Goal: Task Accomplishment & Management: Complete application form

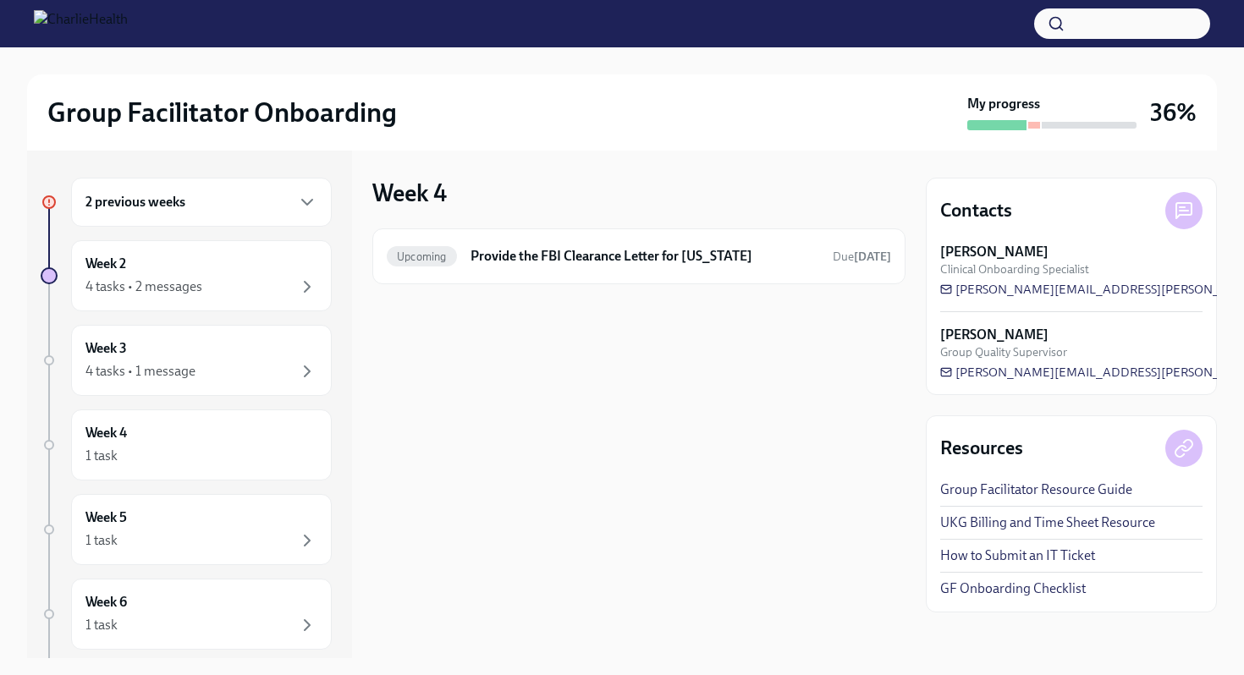
click at [678, 439] on div "Week 4 Upcoming Provide the FBI Clearance Letter for Pennsylvania Due Sep 6th" at bounding box center [638, 405] width 533 height 508
click at [201, 217] on div "2 previous weeks" at bounding box center [201, 202] width 261 height 49
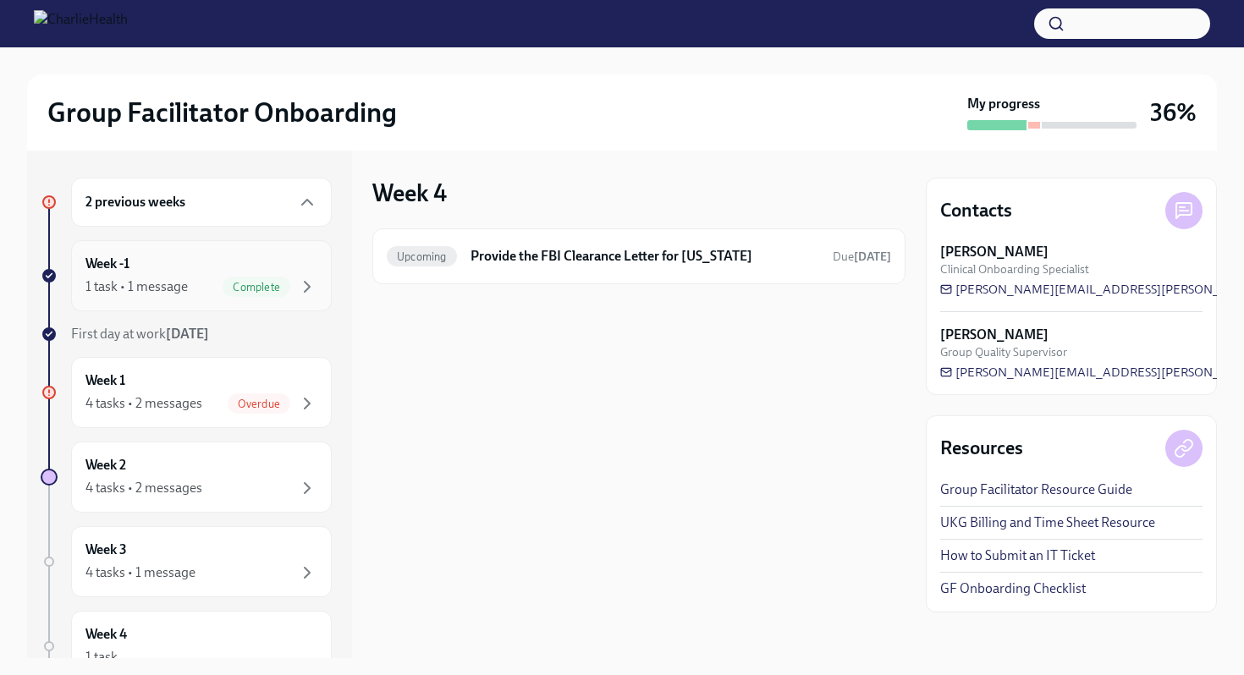
click at [191, 270] on div "Week -1 1 task • 1 message Complete" at bounding box center [201, 276] width 232 height 42
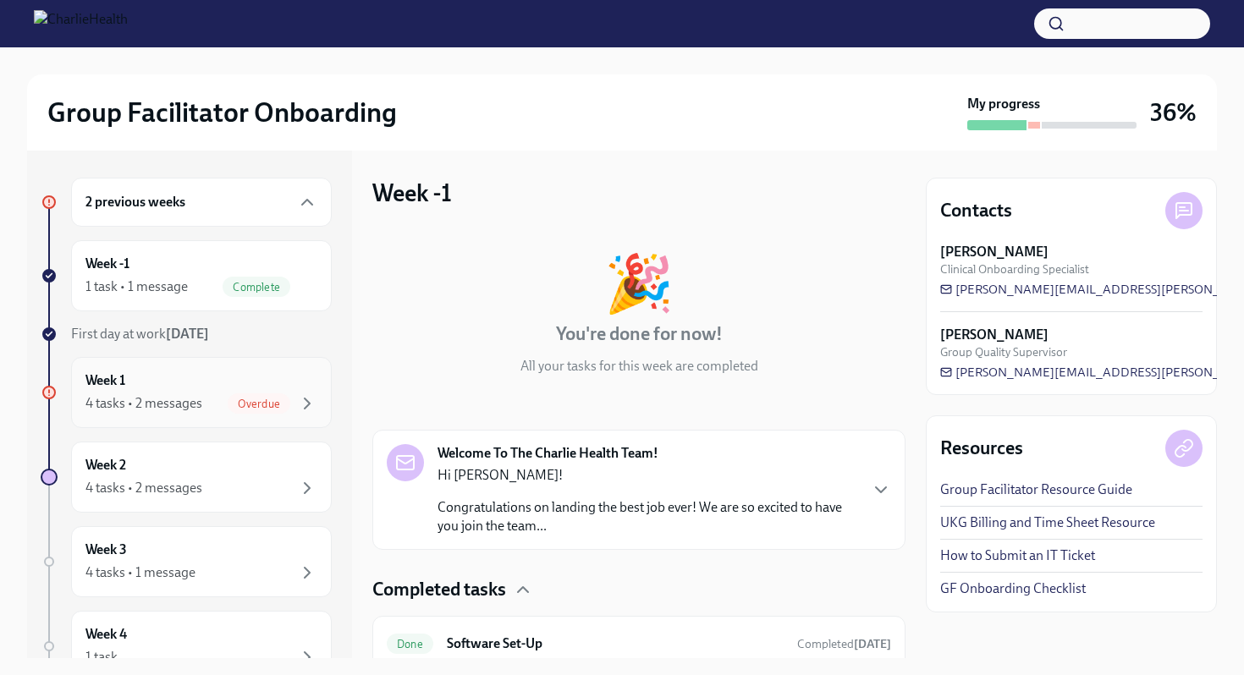
click at [202, 400] on div "4 tasks • 2 messages Overdue" at bounding box center [201, 404] width 232 height 20
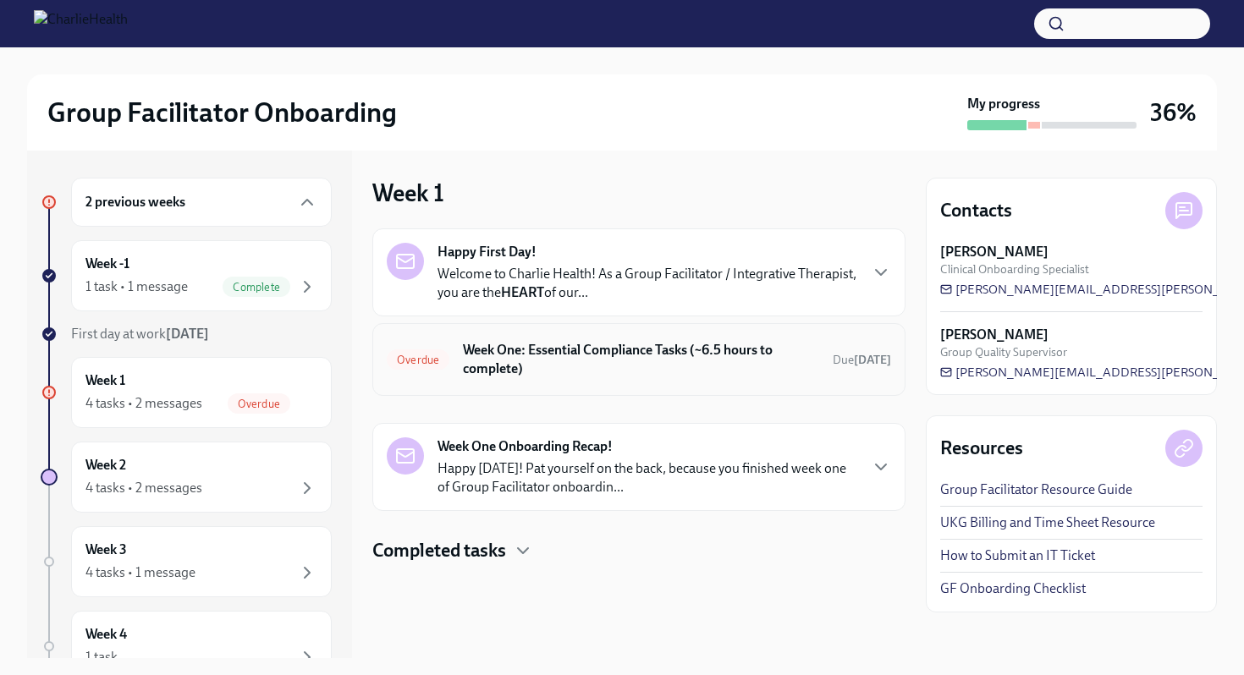
click at [530, 382] on div "Overdue Week One: Essential Compliance Tasks (~6.5 hours to complete) Due 4 day…" at bounding box center [638, 359] width 533 height 73
click at [576, 370] on h6 "Week One: Essential Compliance Tasks (~6.5 hours to complete)" at bounding box center [641, 359] width 356 height 37
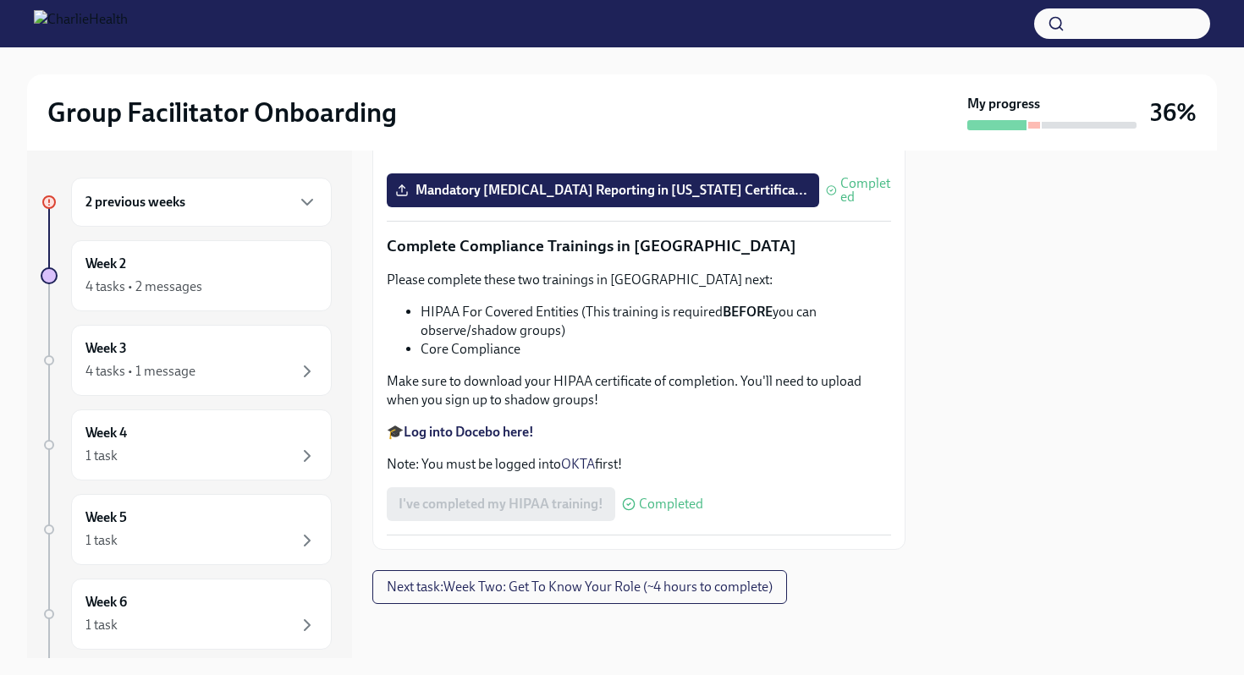
scroll to position [3973, 0]
click at [123, 553] on div "Week 5 1 task" at bounding box center [201, 529] width 261 height 71
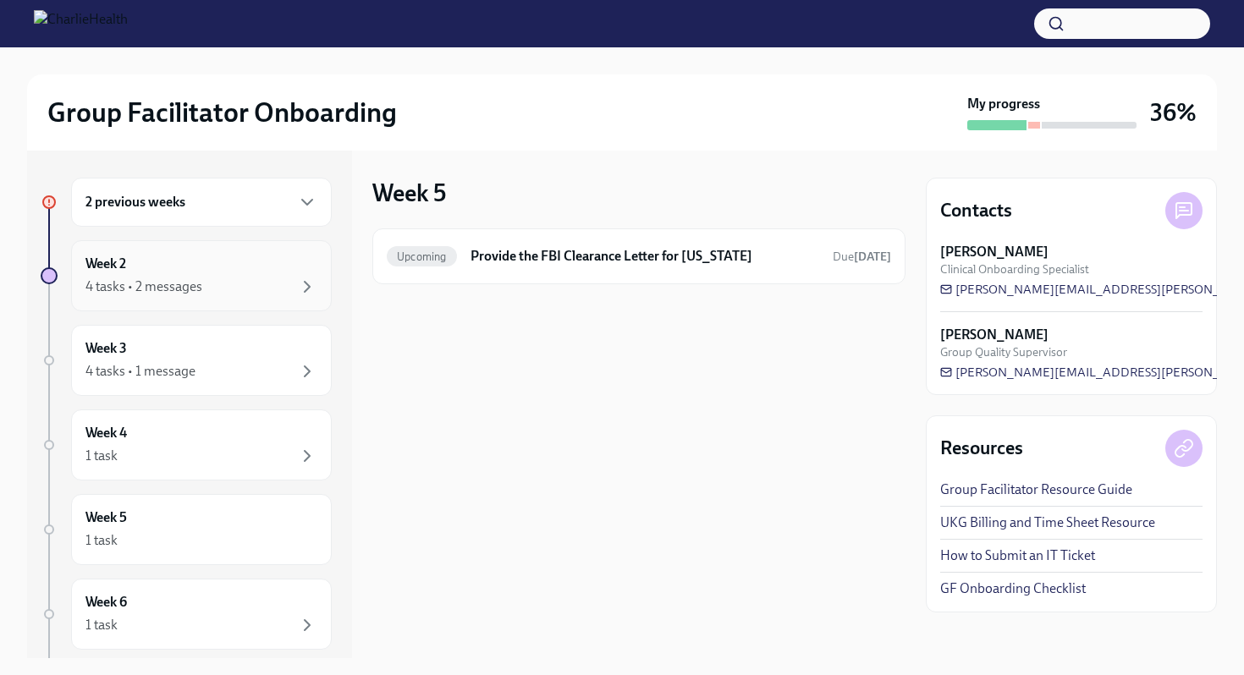
click at [198, 242] on div "Week 2 4 tasks • 2 messages" at bounding box center [201, 275] width 261 height 71
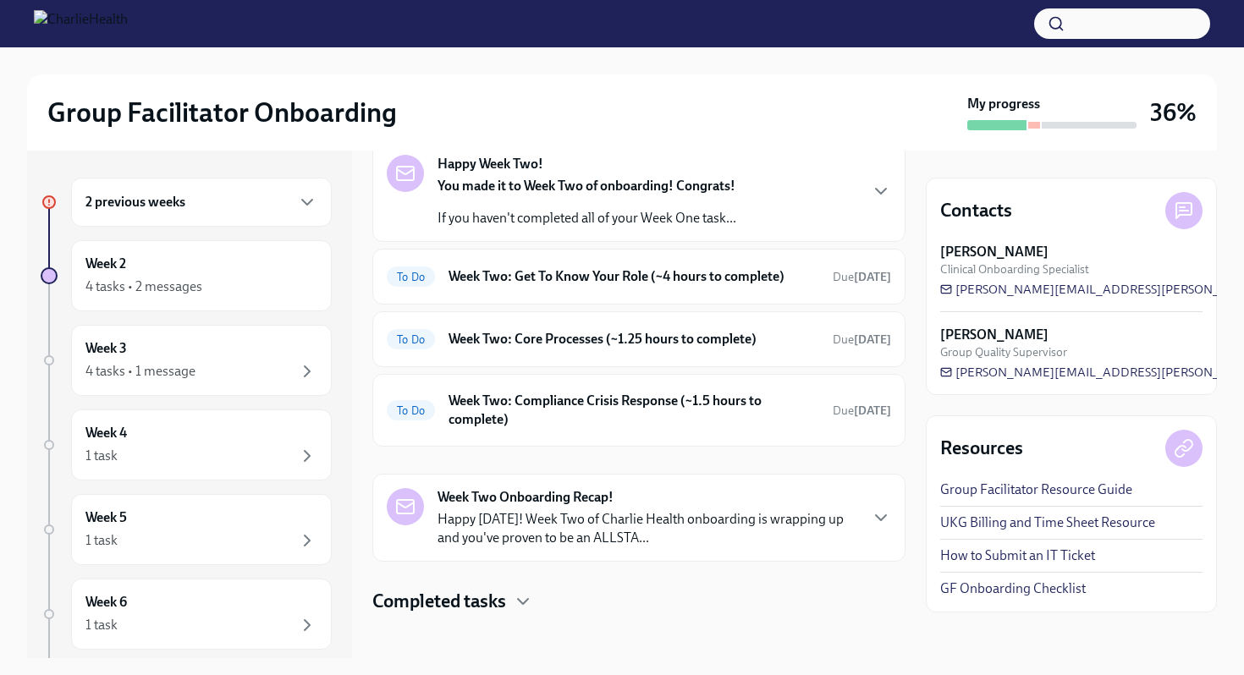
scroll to position [248, 0]
click at [511, 271] on h6 "Week Two: Get To Know Your Role (~4 hours to complete)" at bounding box center [634, 276] width 371 height 19
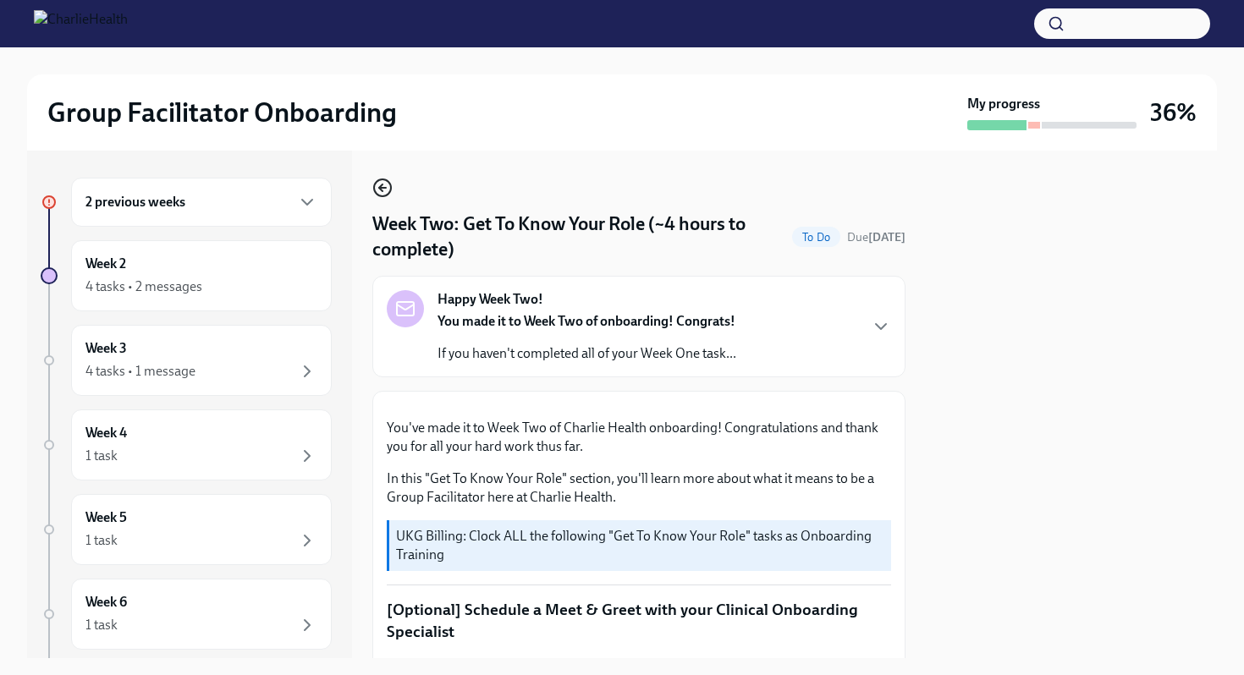
click at [379, 189] on icon "button" at bounding box center [380, 188] width 3 height 7
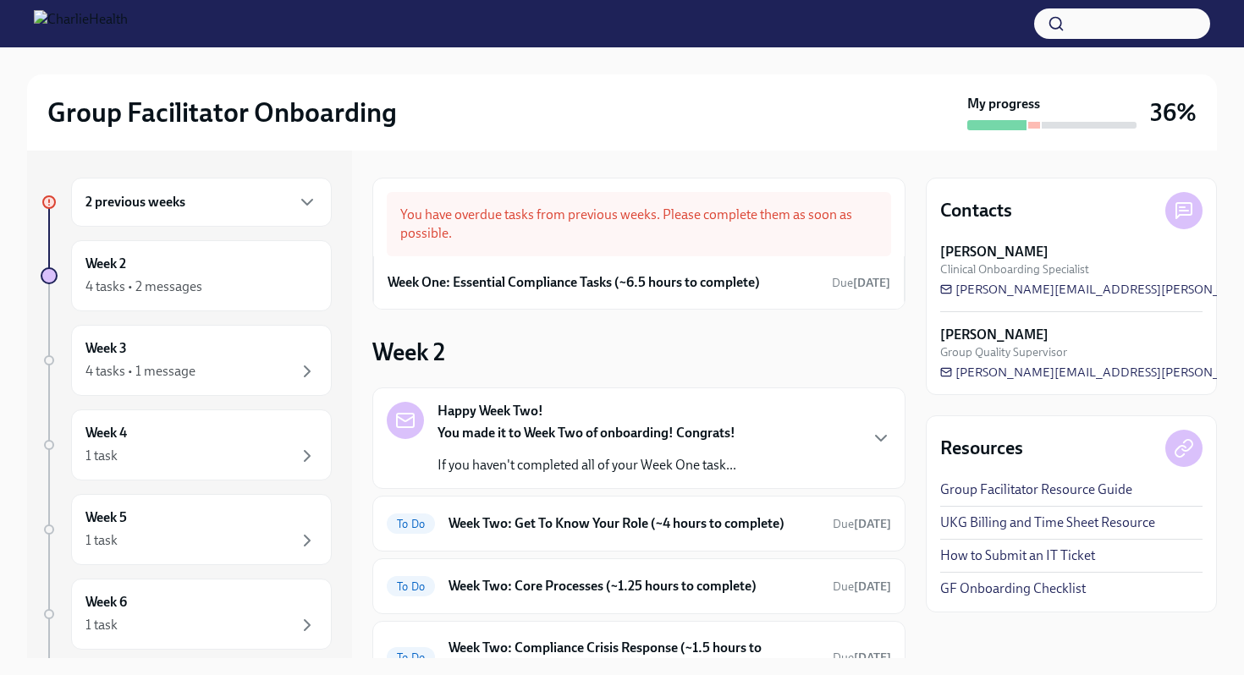
scroll to position [257, 0]
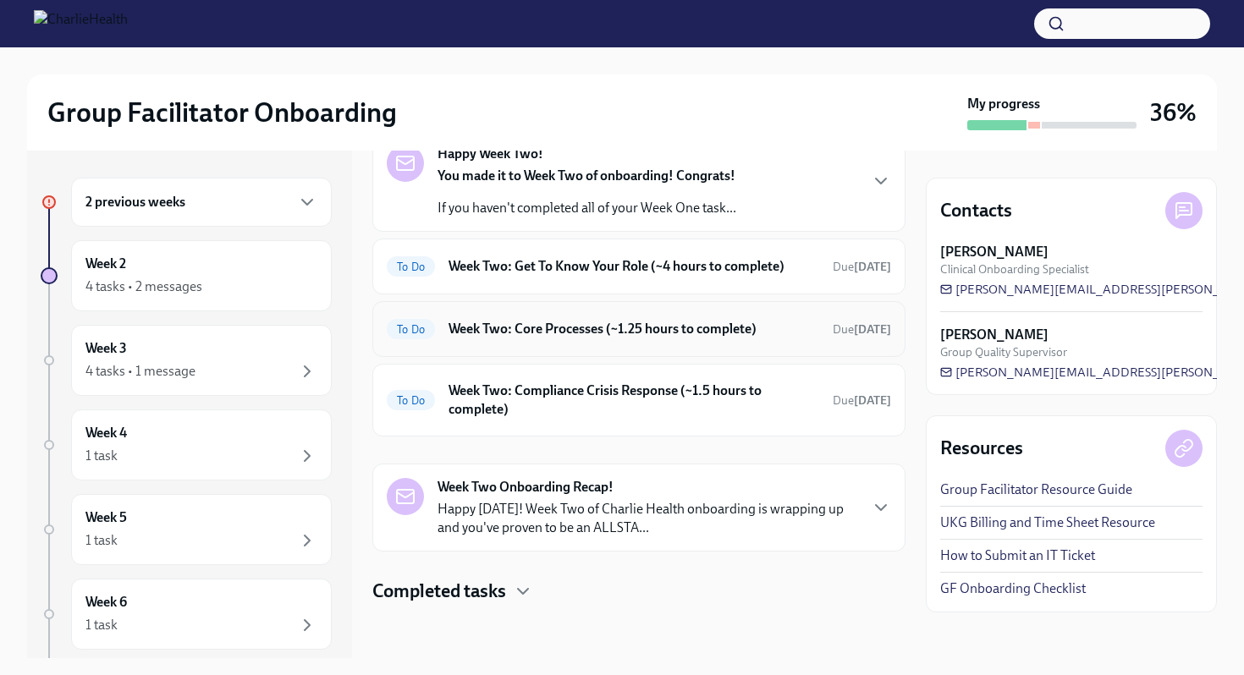
click at [605, 335] on h6 "Week Two: Core Processes (~1.25 hours to complete)" at bounding box center [634, 329] width 371 height 19
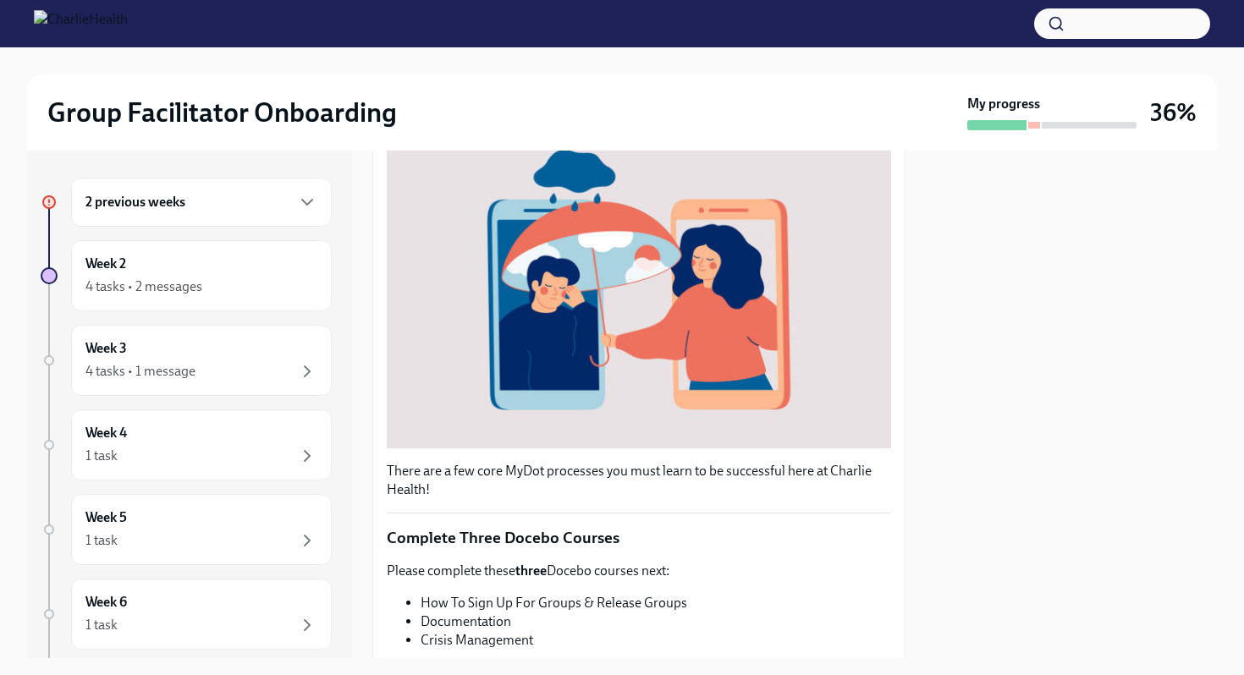
scroll to position [566, 0]
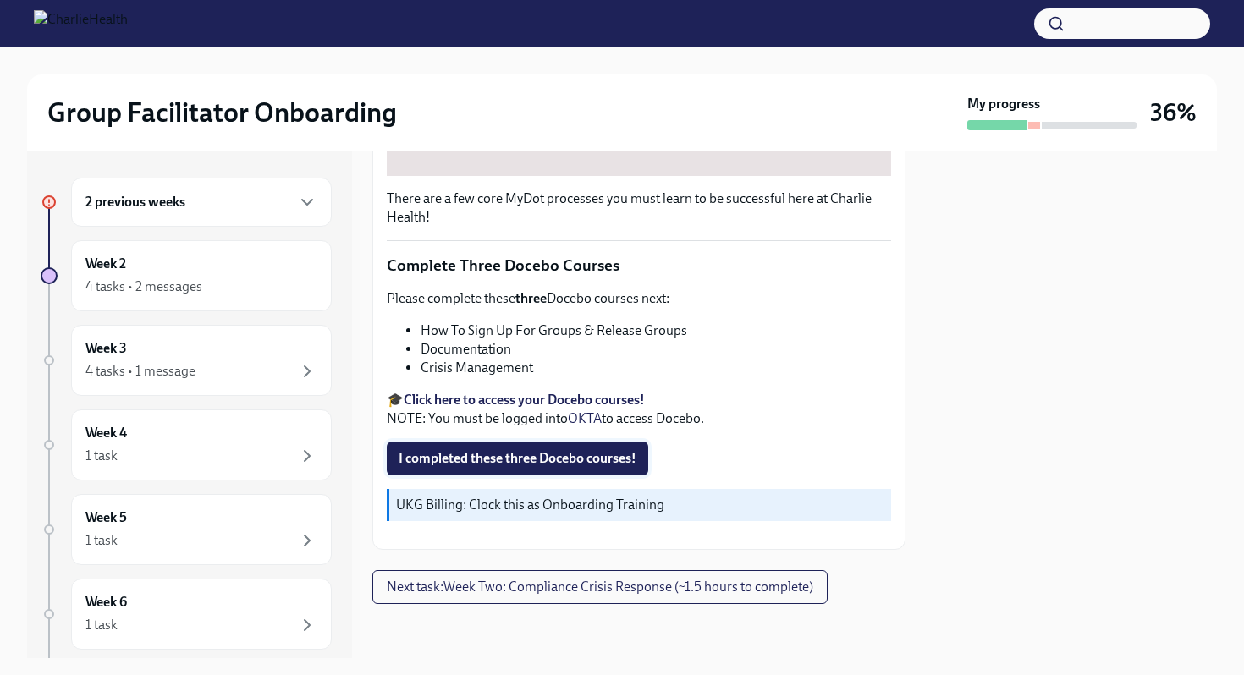
click at [604, 455] on span "I completed these three Docebo courses!" at bounding box center [518, 458] width 238 height 17
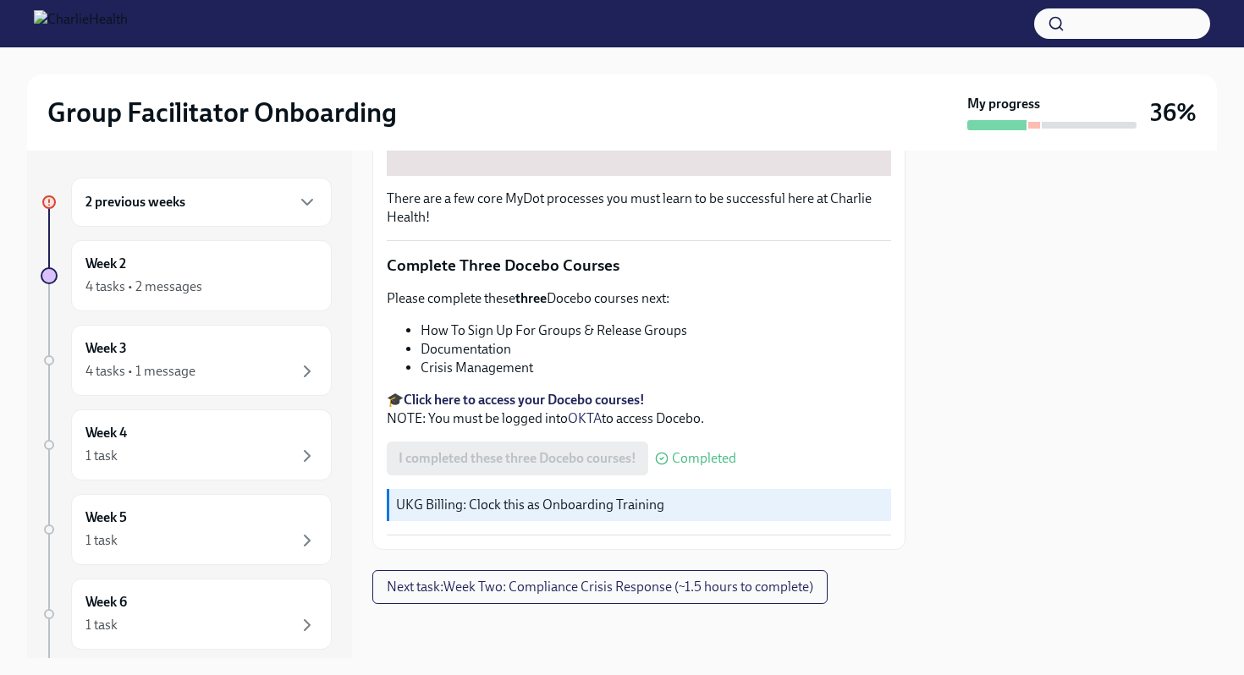
scroll to position [0, 0]
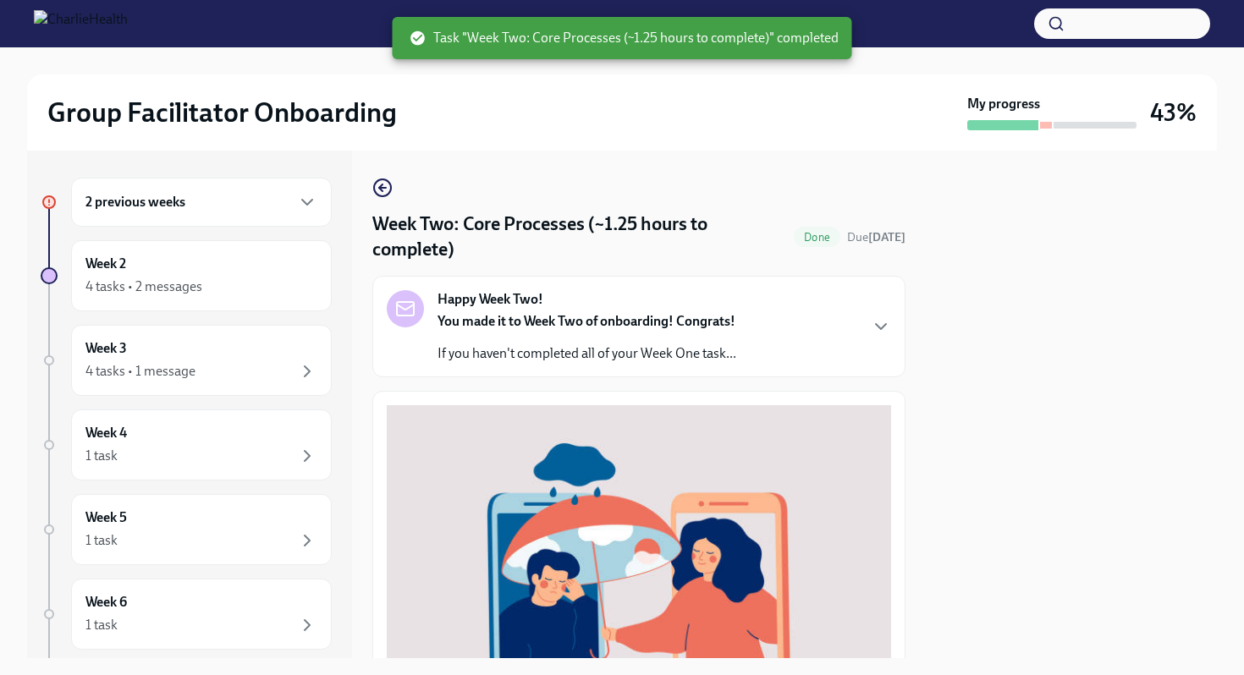
click at [378, 178] on link at bounding box center [382, 188] width 20 height 20
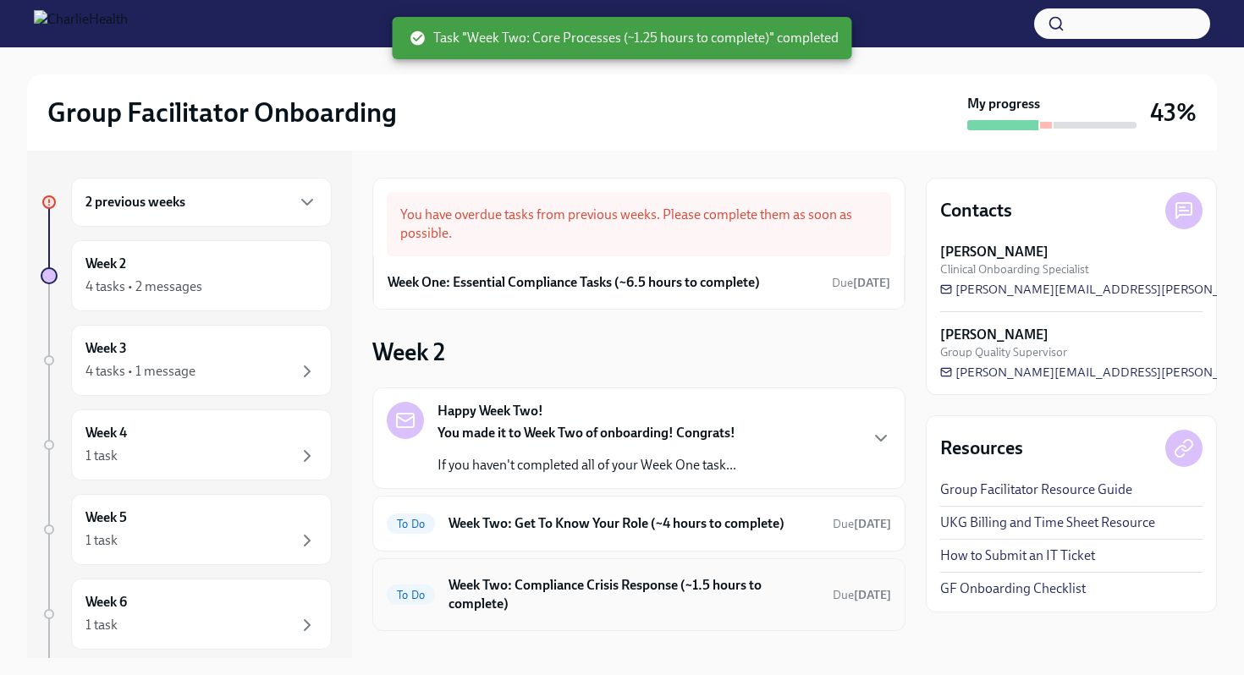
click at [588, 589] on h6 "Week Two: Compliance Crisis Response (~1.5 hours to complete)" at bounding box center [634, 594] width 371 height 37
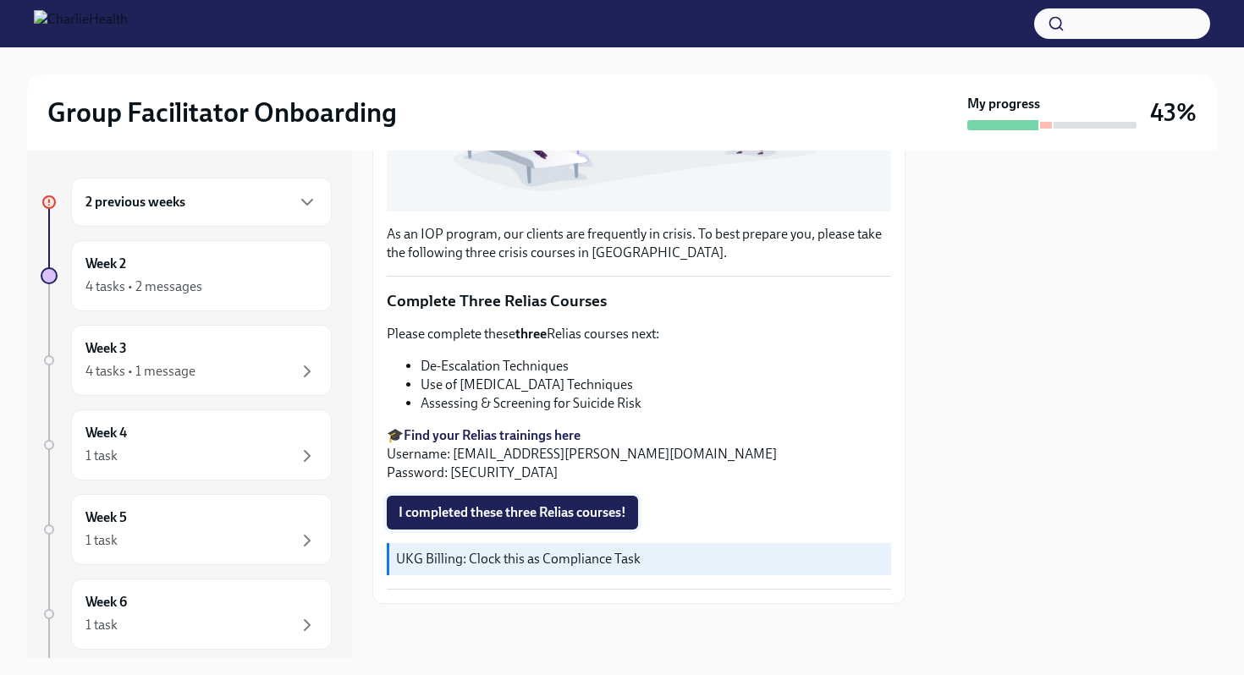
scroll to position [493, 0]
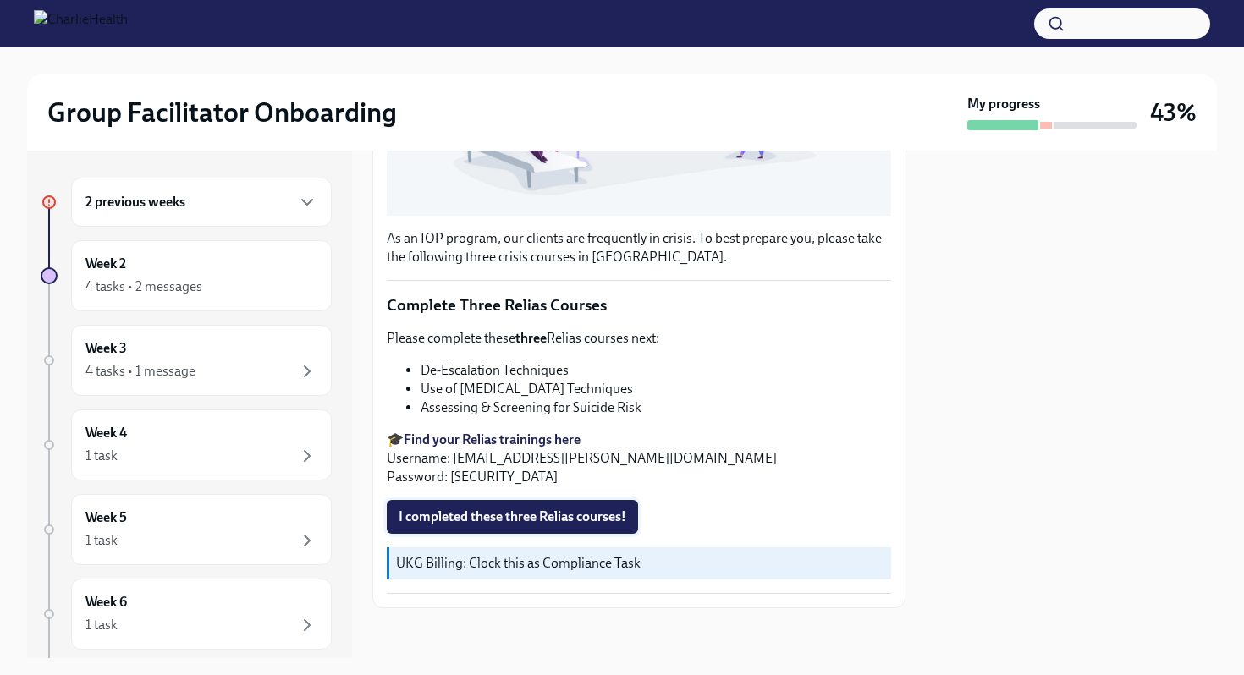
click at [584, 515] on span "I completed these three Relias courses!" at bounding box center [513, 517] width 228 height 17
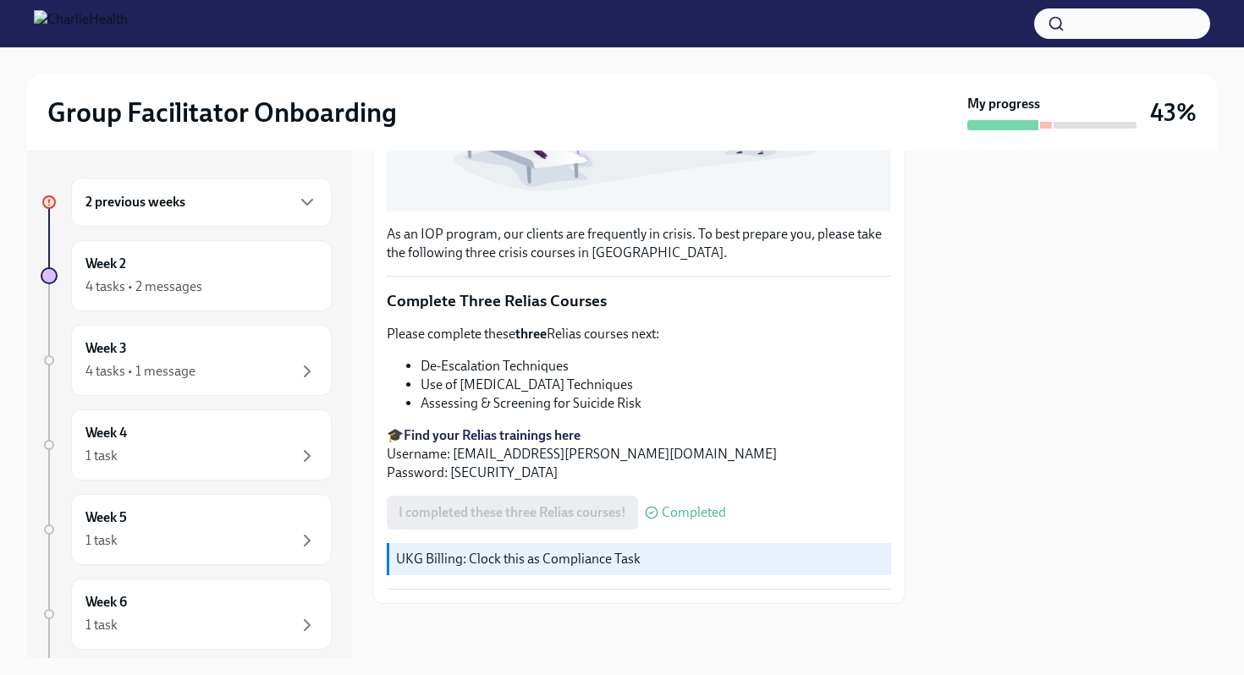
scroll to position [0, 0]
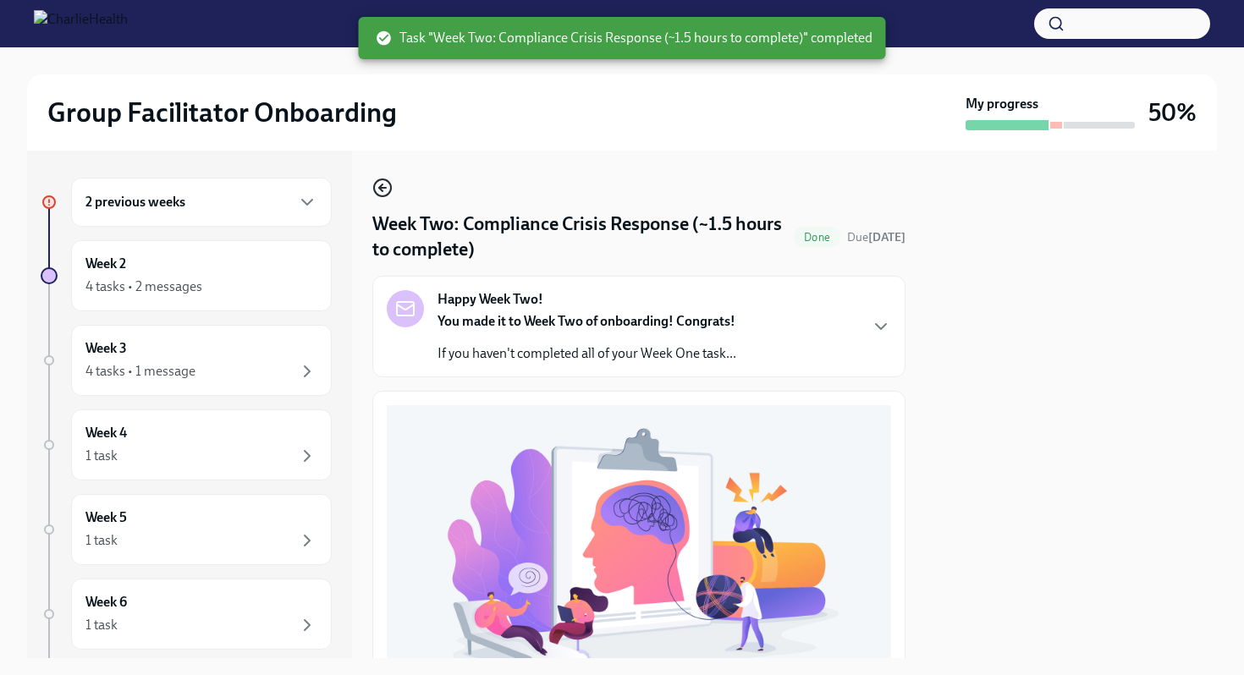
click at [379, 192] on icon "button" at bounding box center [382, 188] width 20 height 20
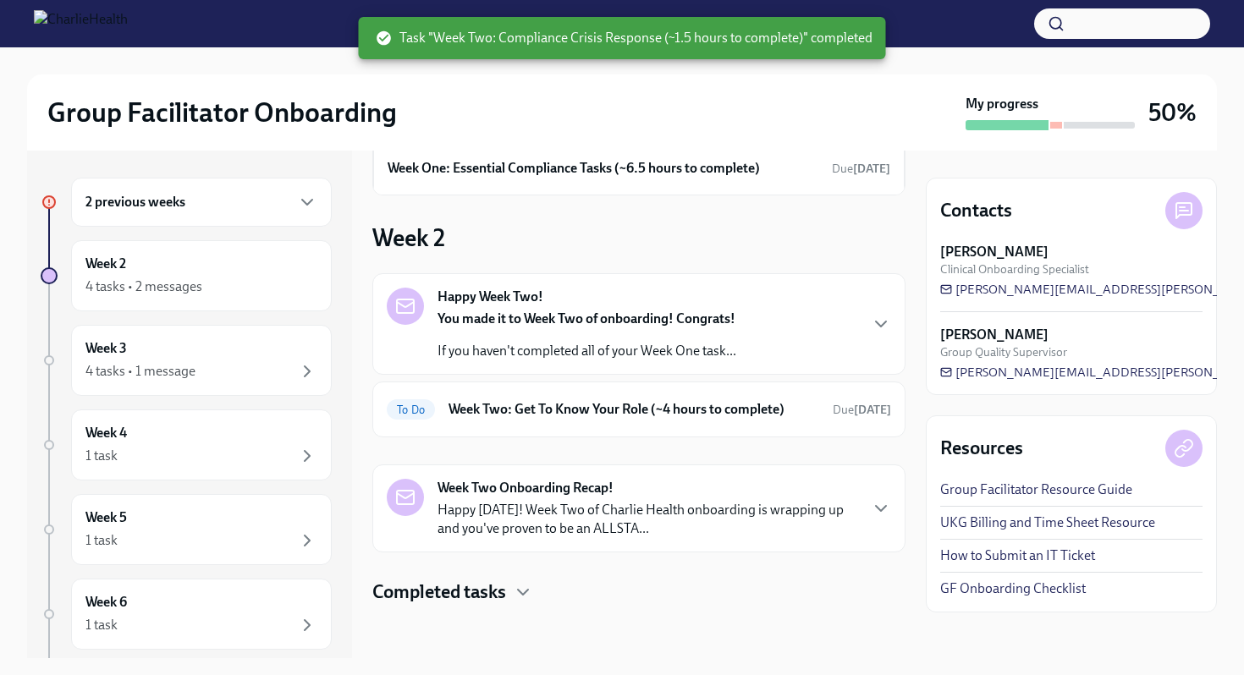
scroll to position [115, 0]
click at [724, 518] on p "Happy Friday! Week Two of Charlie Health onboarding is wrapping up and you've p…" at bounding box center [648, 518] width 420 height 37
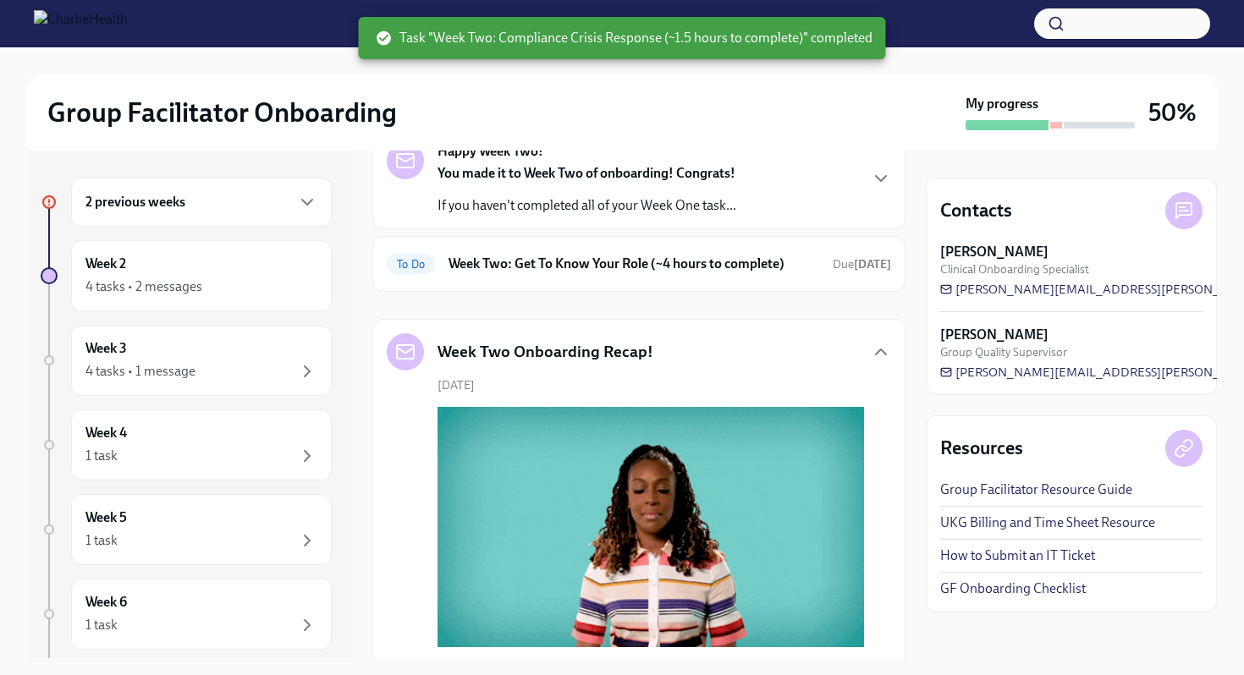
scroll to position [0, 0]
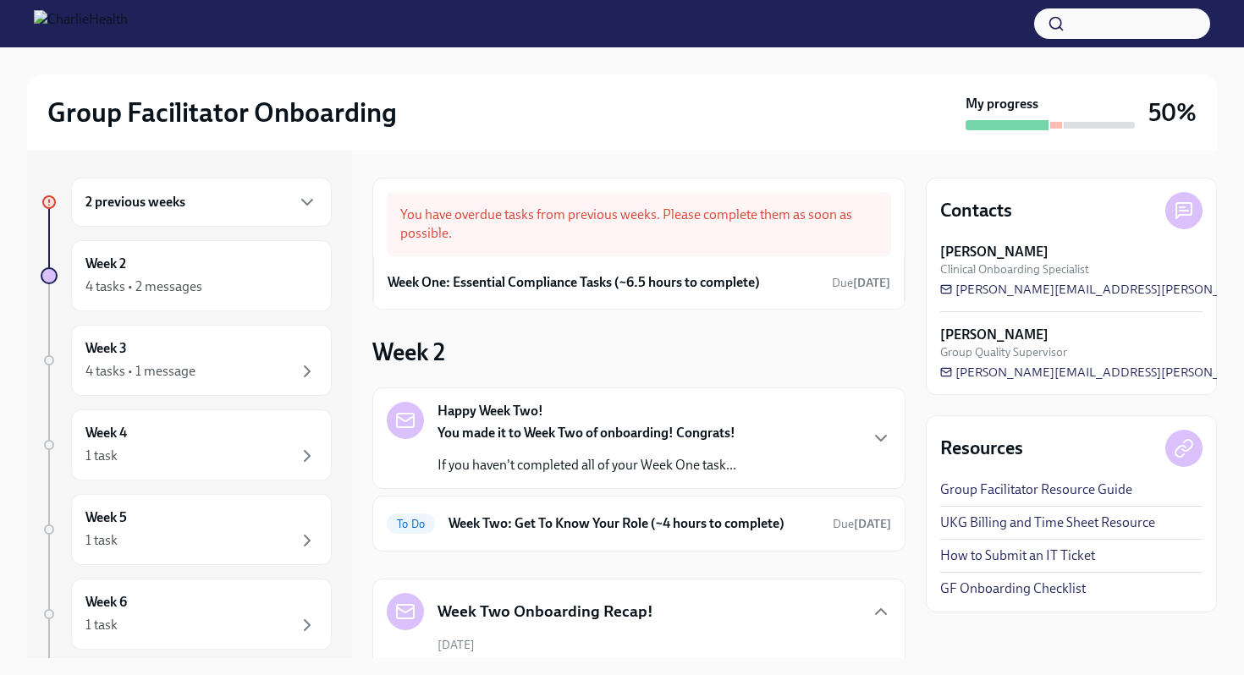
click at [674, 457] on p "If you haven't completed all of your Week One task..." at bounding box center [587, 465] width 299 height 19
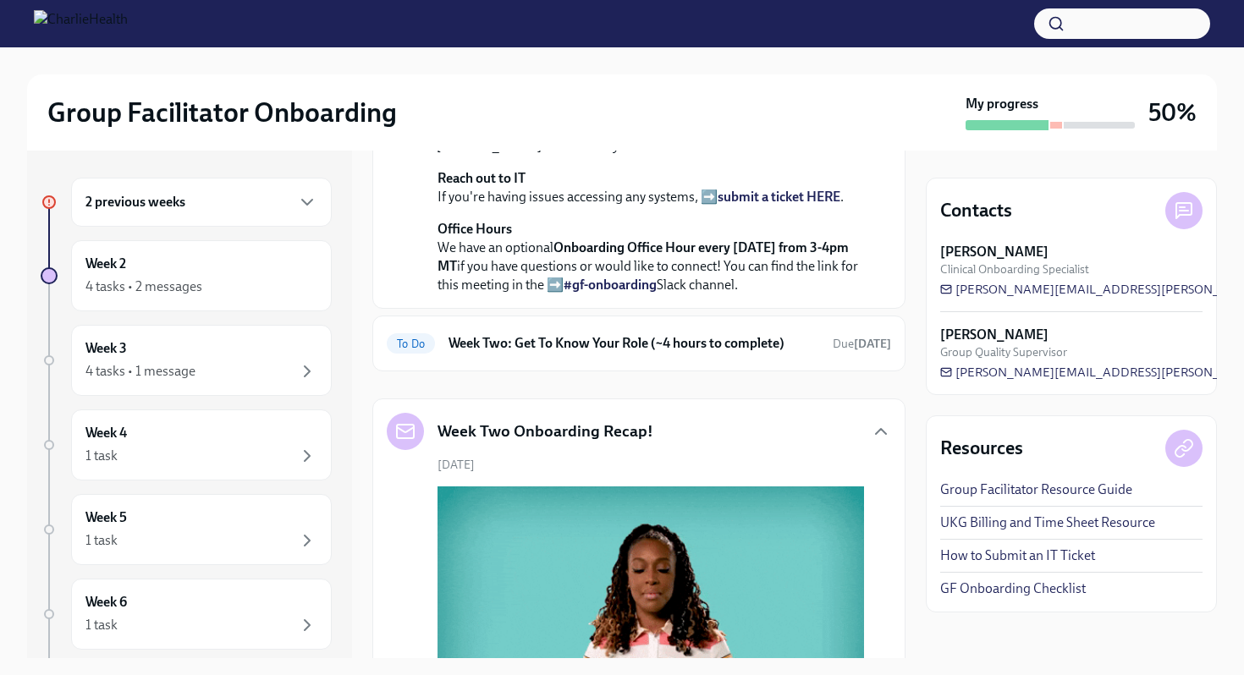
scroll to position [716, 0]
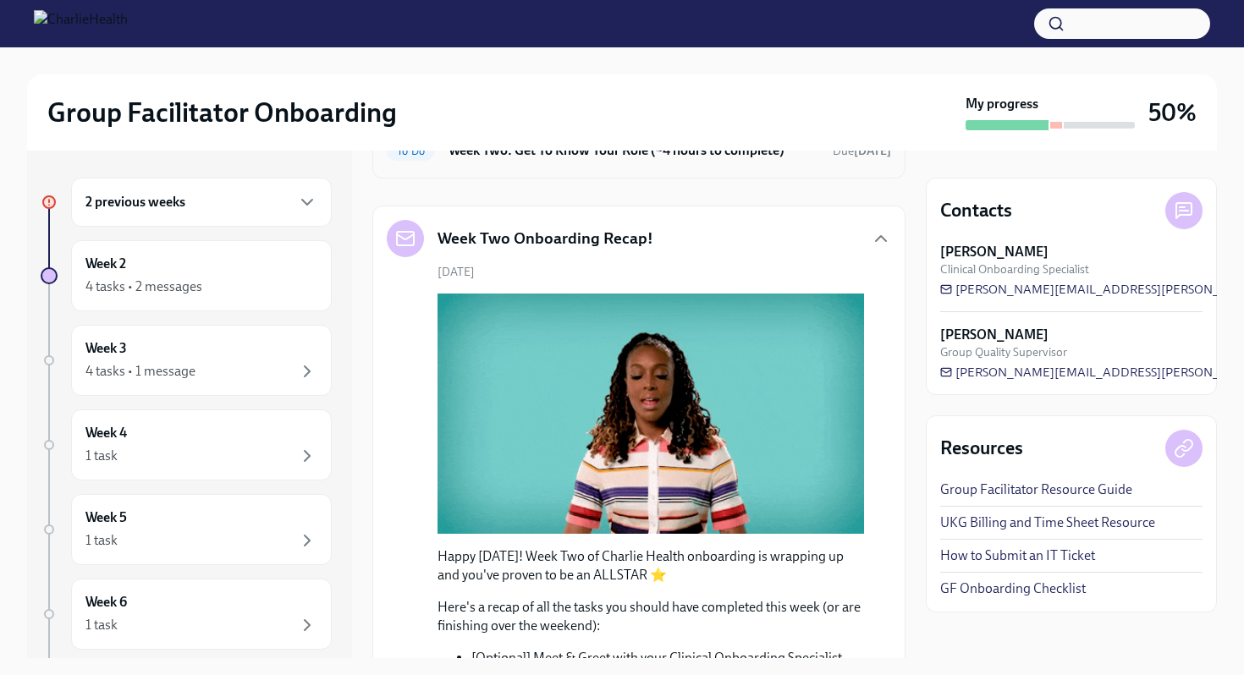
click at [633, 160] on h6 "Week Two: Get To Know Your Role (~4 hours to complete)" at bounding box center [634, 150] width 371 height 19
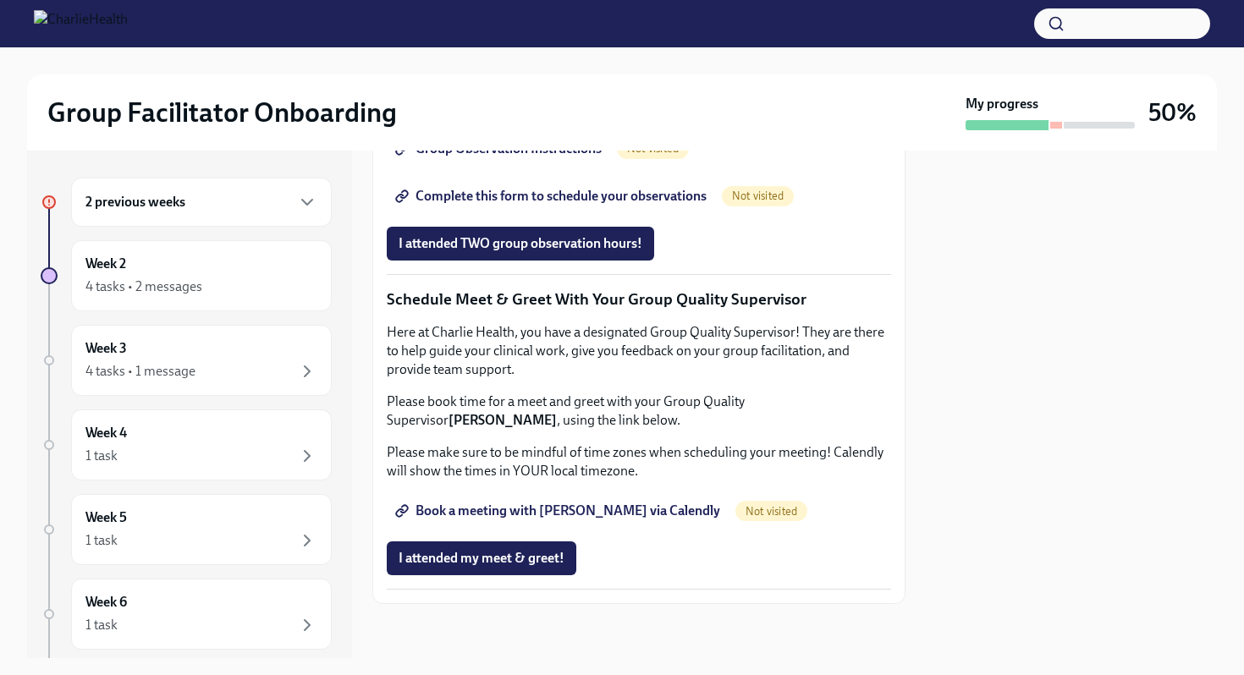
scroll to position [1590, 0]
click at [192, 347] on div "Week 3 4 tasks • 1 message" at bounding box center [201, 360] width 232 height 42
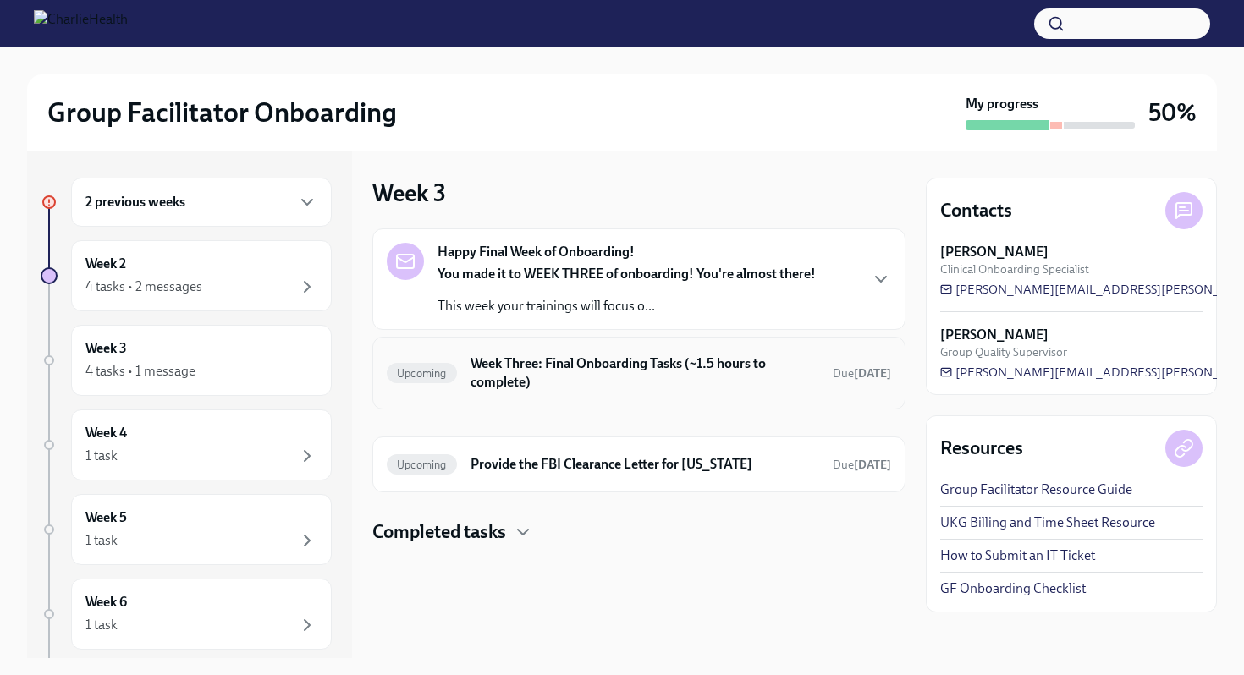
click at [582, 390] on h6 "Week Three: Final Onboarding Tasks (~1.5 hours to complete)" at bounding box center [645, 373] width 349 height 37
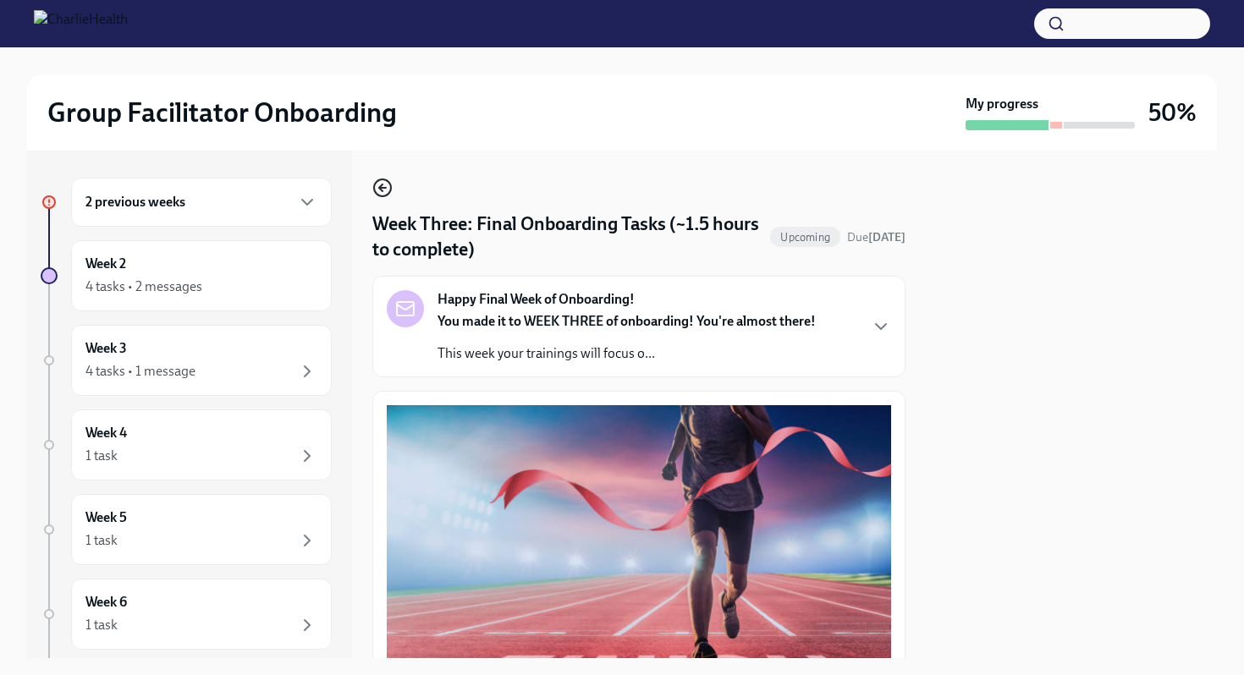
click at [381, 196] on icon "button" at bounding box center [382, 188] width 20 height 20
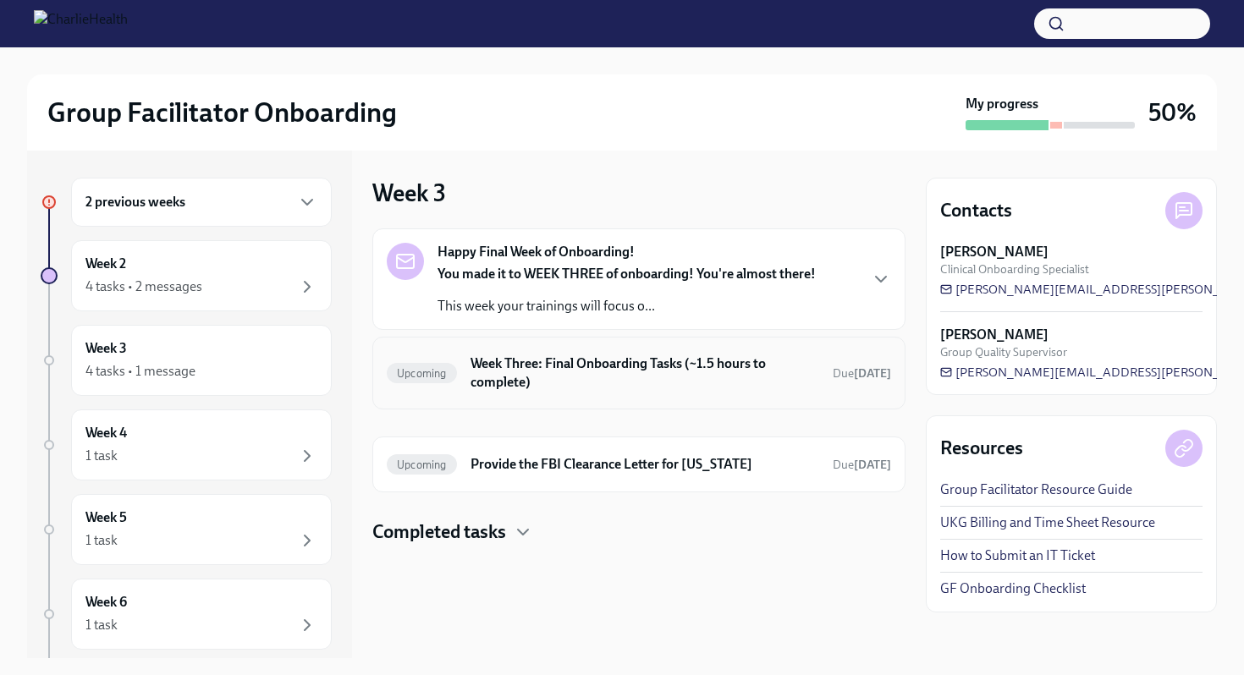
click at [586, 384] on h6 "Week Three: Final Onboarding Tasks (~1.5 hours to complete)" at bounding box center [645, 373] width 349 height 37
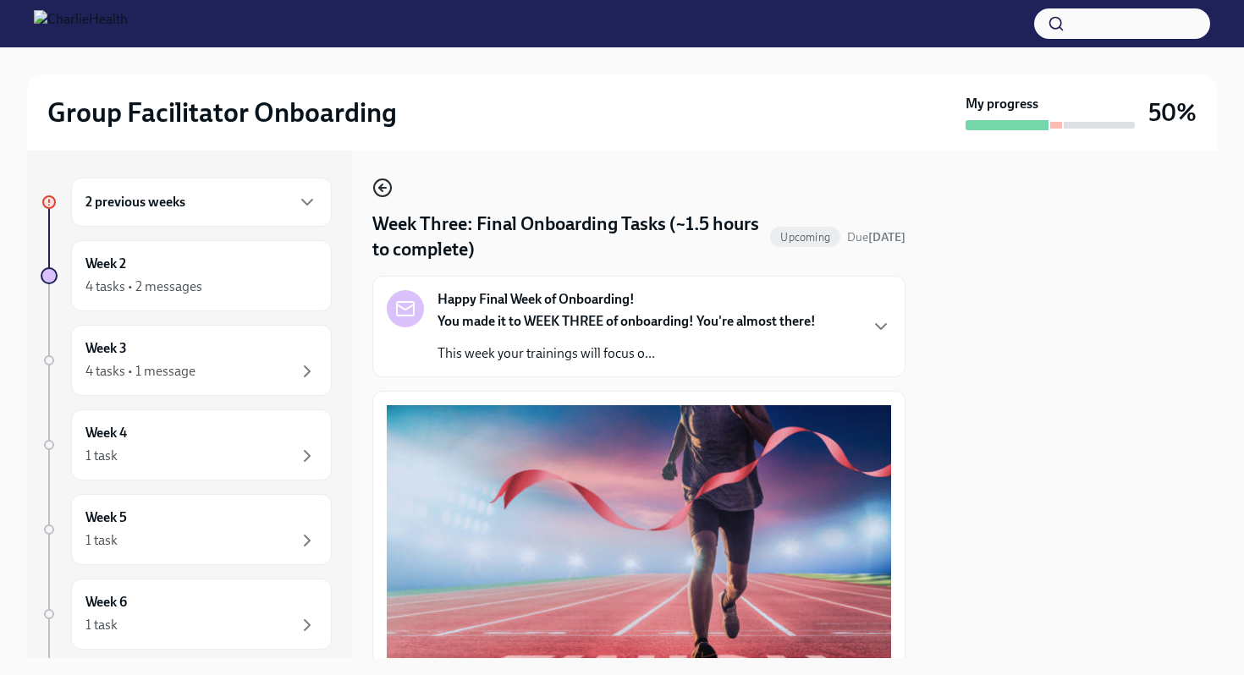
click at [383, 195] on icon "button" at bounding box center [382, 188] width 20 height 20
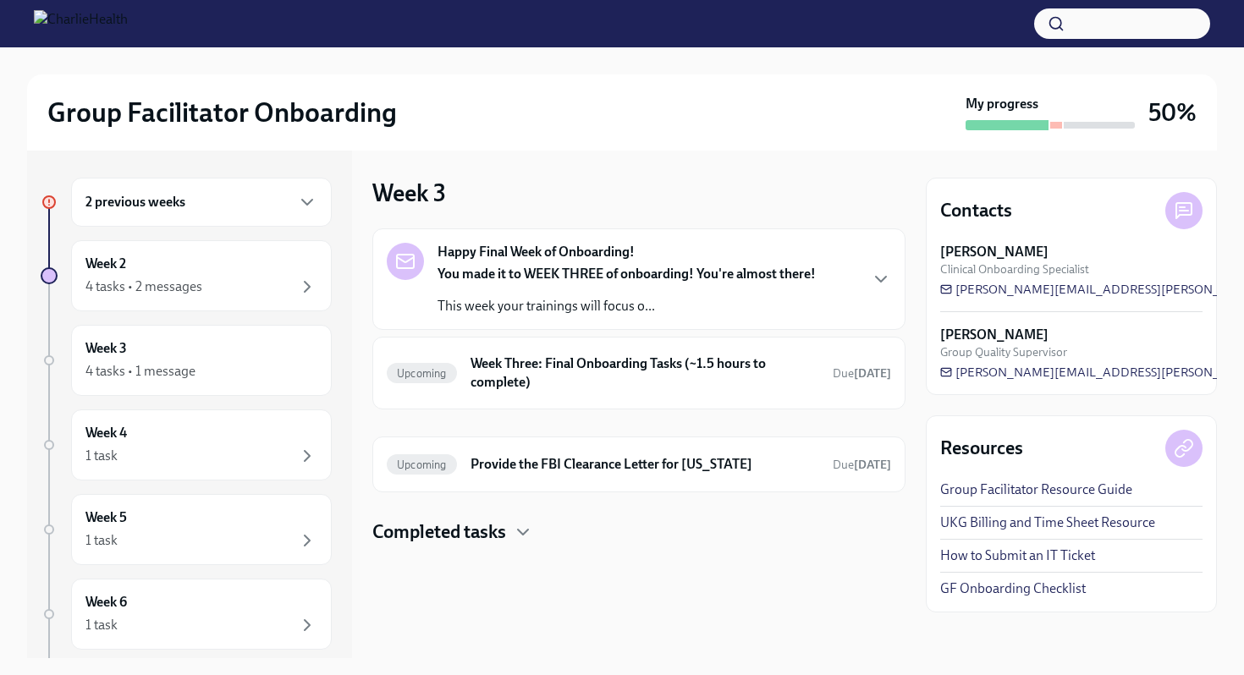
click at [641, 291] on div "You made it to WEEK THREE of onboarding! You're almost there! This week your tr…" at bounding box center [627, 290] width 378 height 51
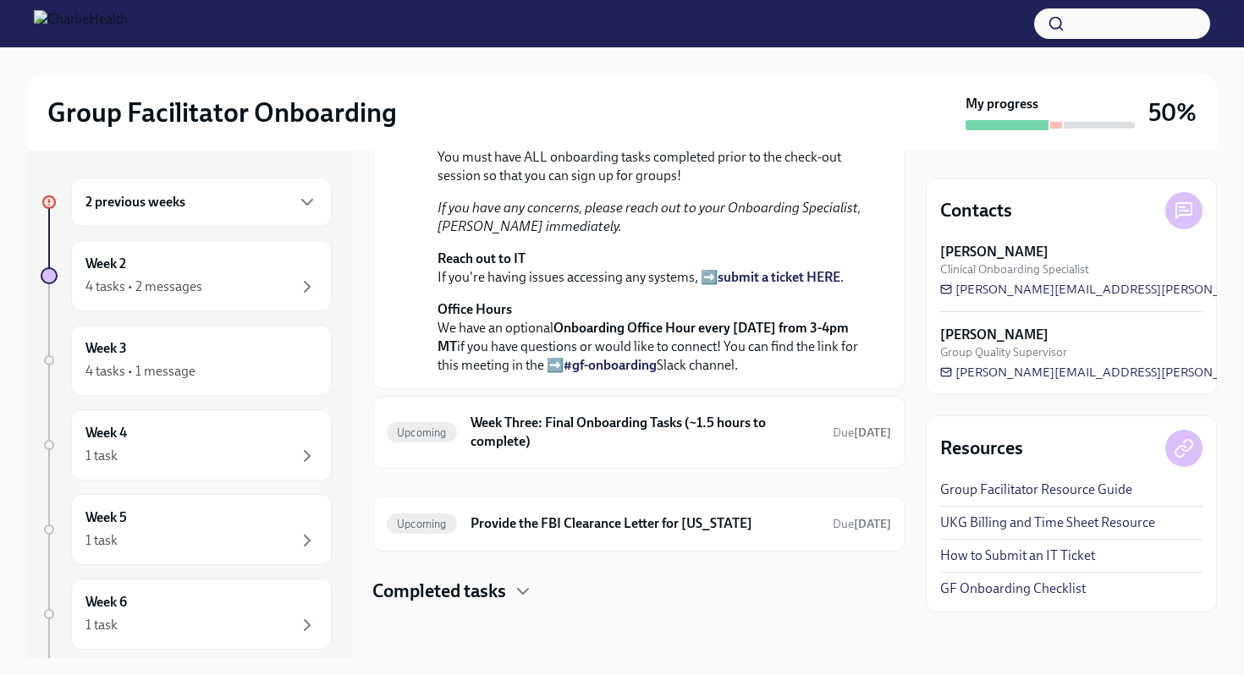
scroll to position [579, 0]
click at [612, 450] on h6 "Week Three: Final Onboarding Tasks (~1.5 hours to complete)" at bounding box center [645, 432] width 349 height 37
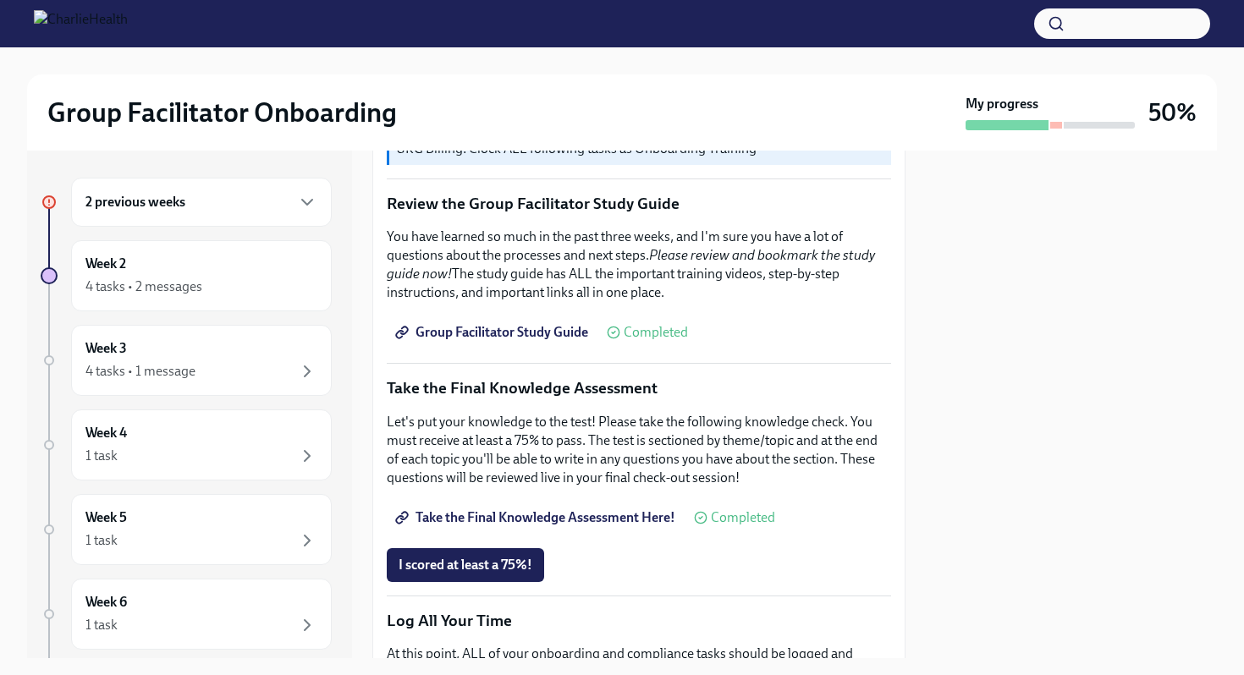
scroll to position [671, 0]
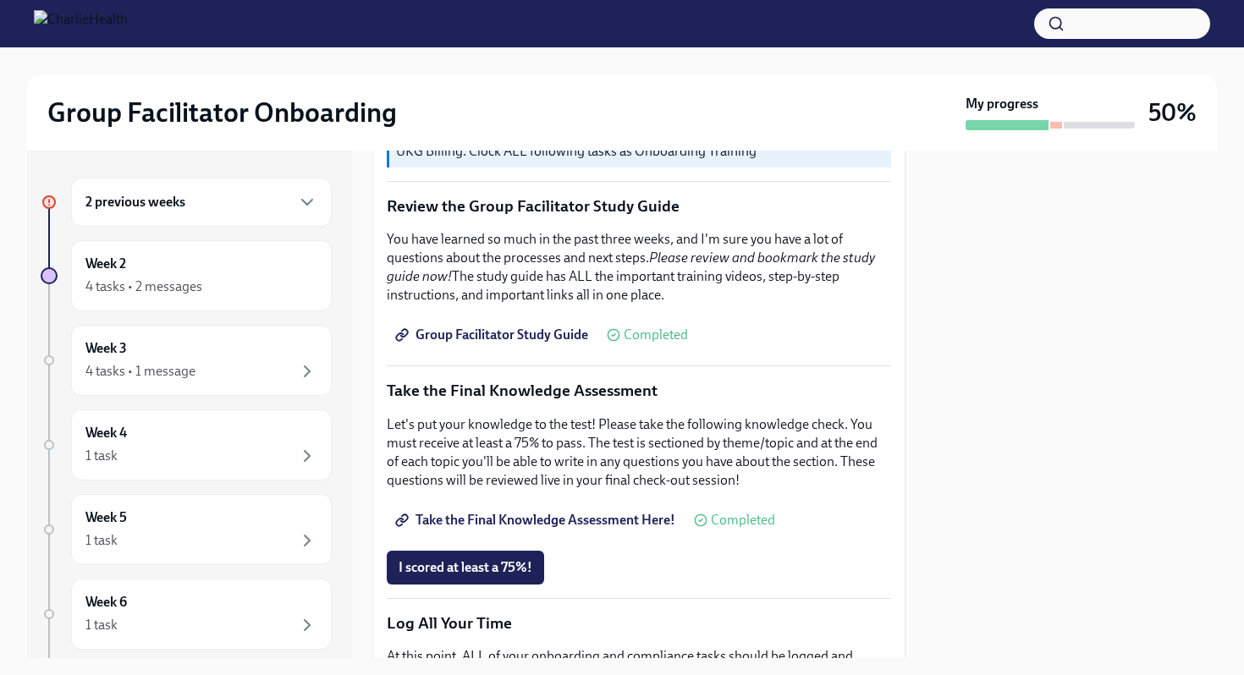
click at [208, 194] on div "2 previous weeks" at bounding box center [201, 202] width 232 height 20
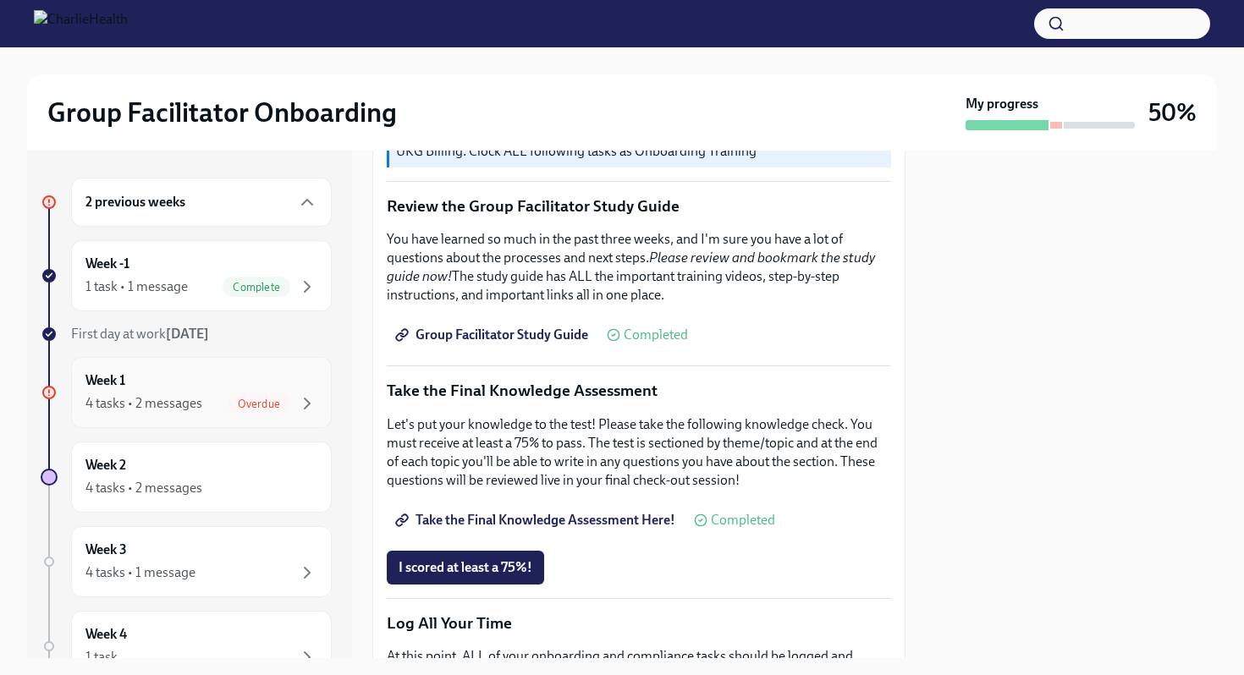
click at [219, 378] on div "Week 1 4 tasks • 2 messages Overdue" at bounding box center [201, 393] width 232 height 42
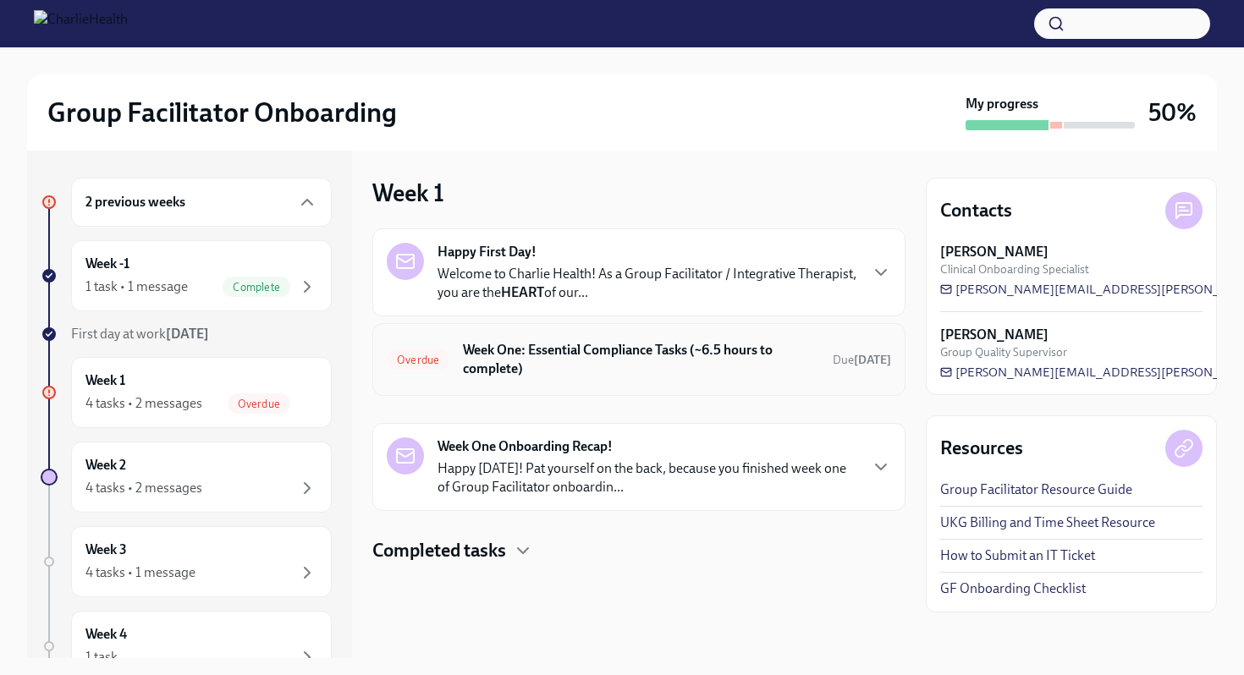
click at [661, 341] on h6 "Week One: Essential Compliance Tasks (~6.5 hours to complete)" at bounding box center [641, 359] width 356 height 37
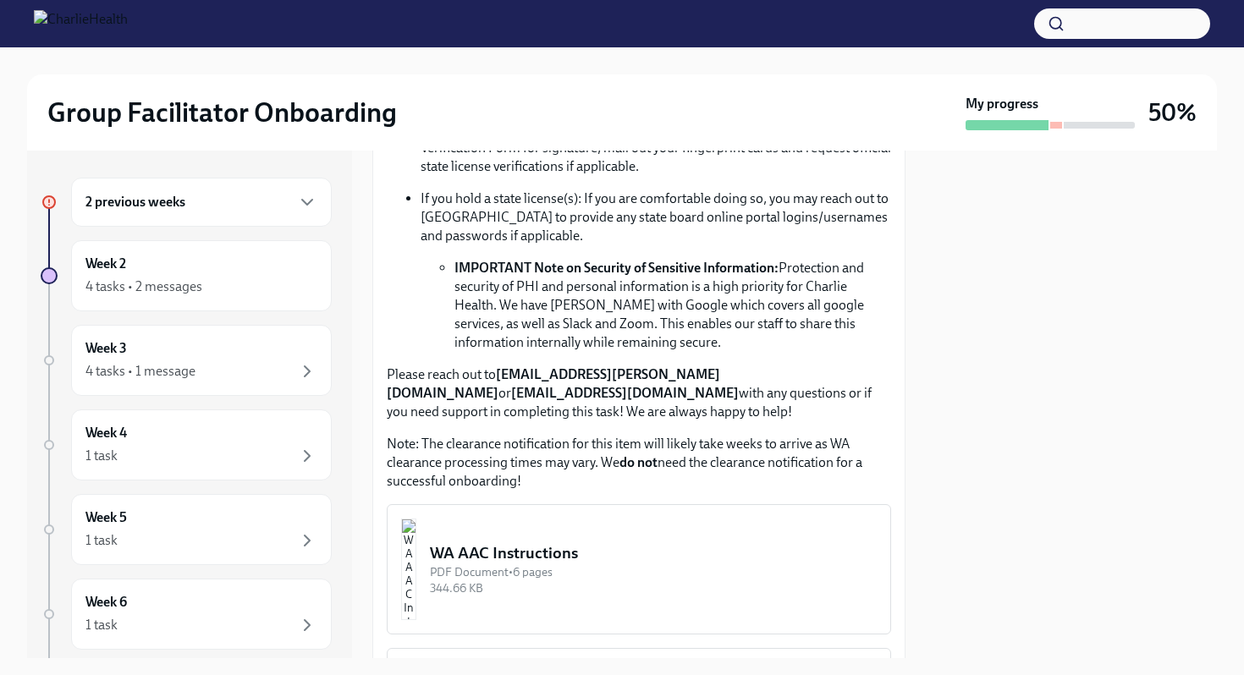
scroll to position [1646, 0]
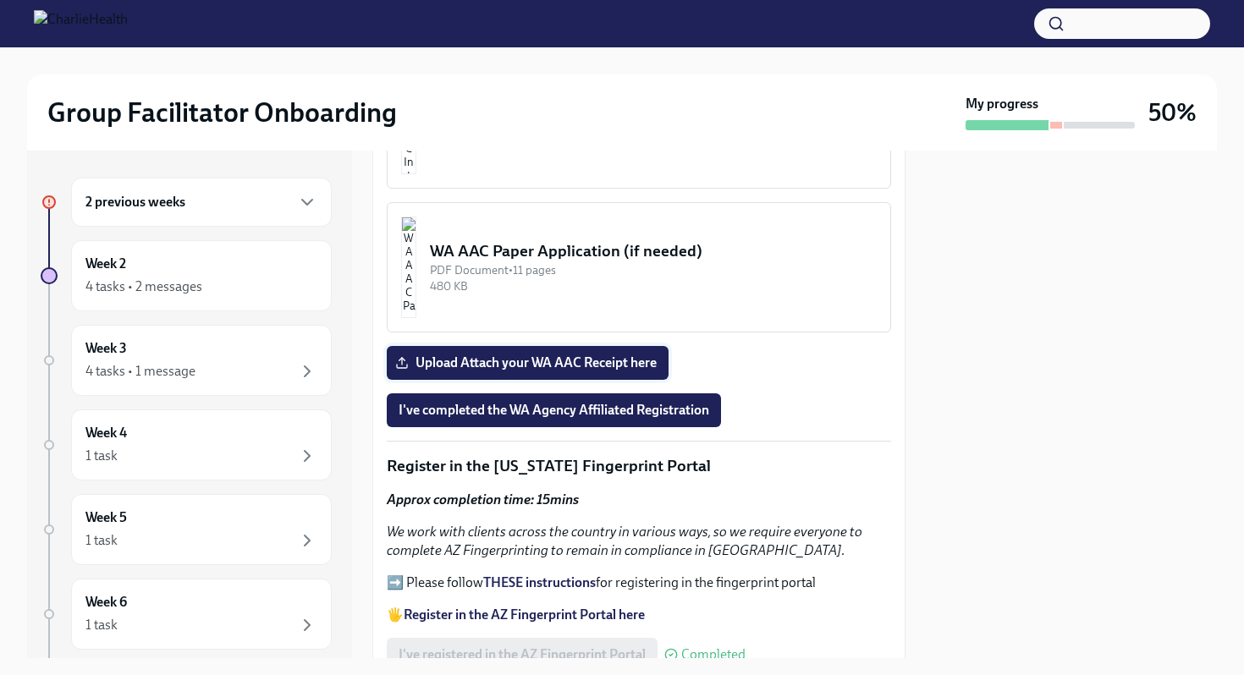
click at [587, 356] on label "Upload Attach your WA AAC Receipt here" at bounding box center [528, 363] width 282 height 34
click at [0, 0] on input "Upload Attach your WA AAC Receipt here" at bounding box center [0, 0] width 0 height 0
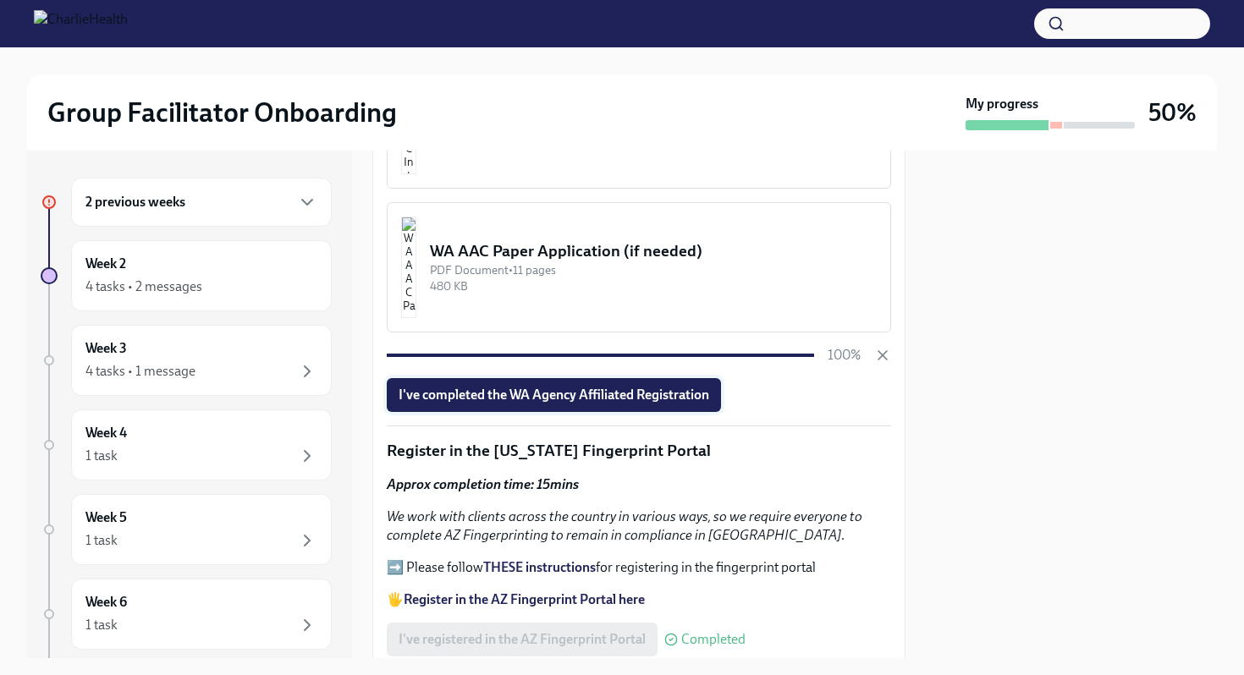
click at [592, 387] on span "I've completed the WA Agency Affiliated Registration" at bounding box center [554, 395] width 311 height 17
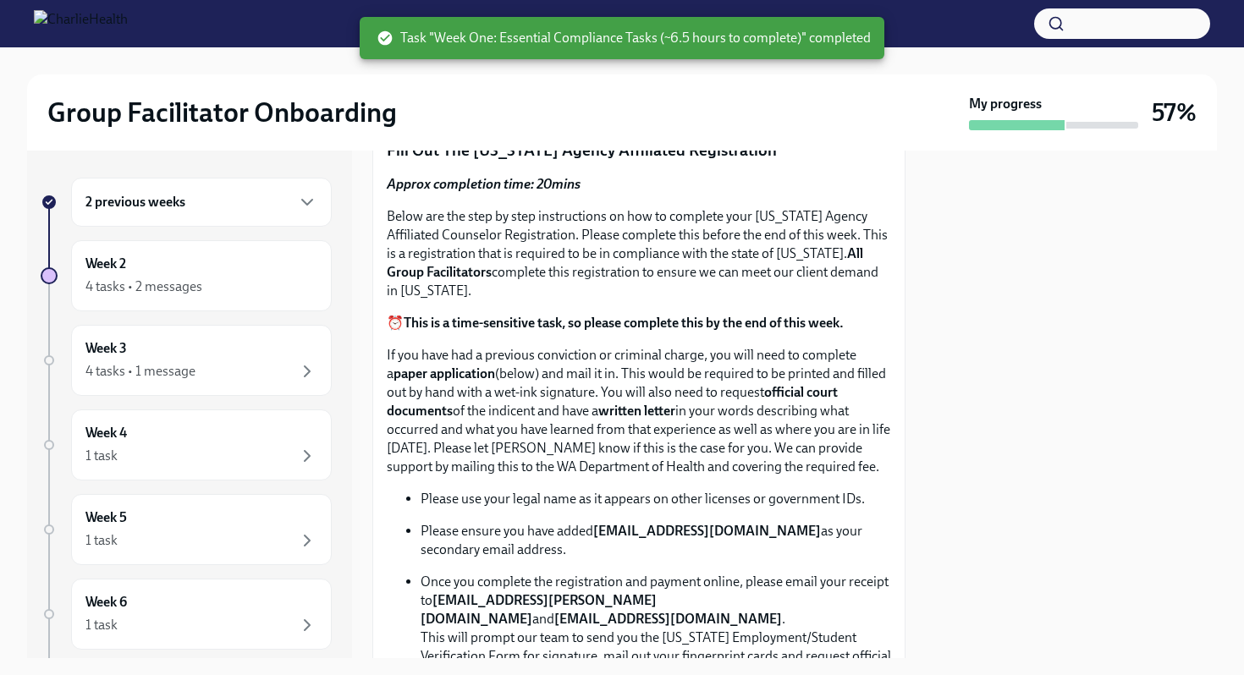
scroll to position [0, 0]
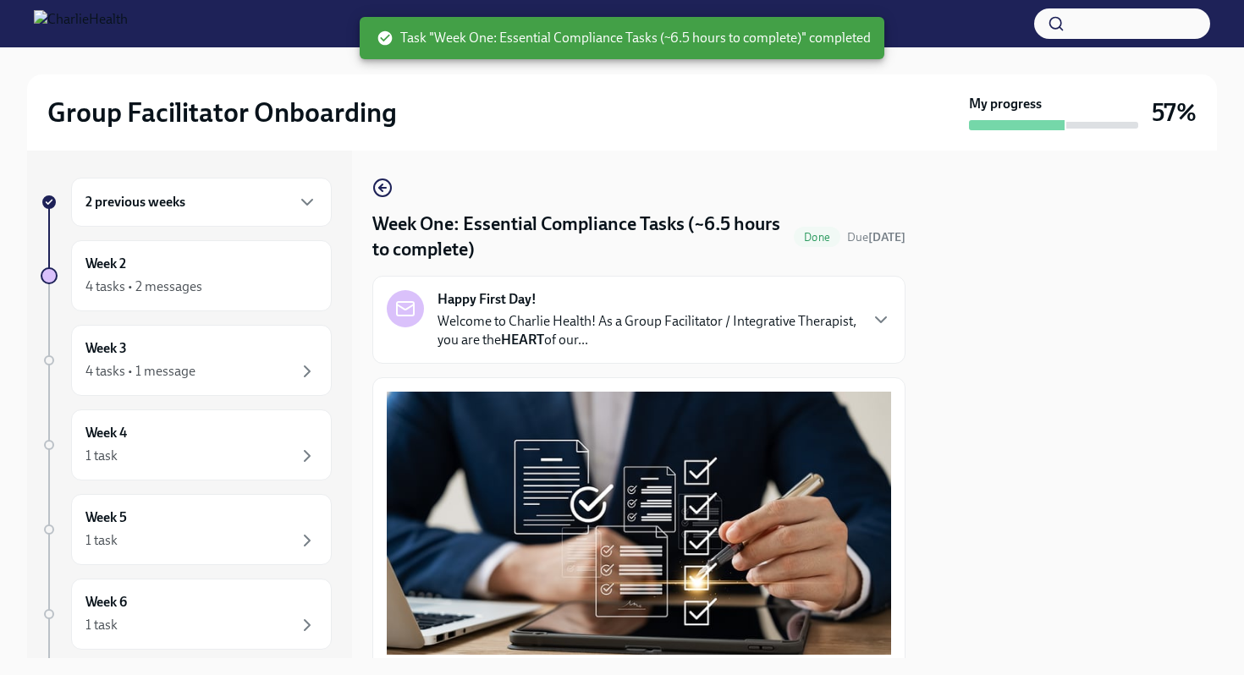
click at [780, 350] on div "Happy First Day! Welcome to Charlie Health! As a Group Facilitator / Integrativ…" at bounding box center [638, 320] width 533 height 88
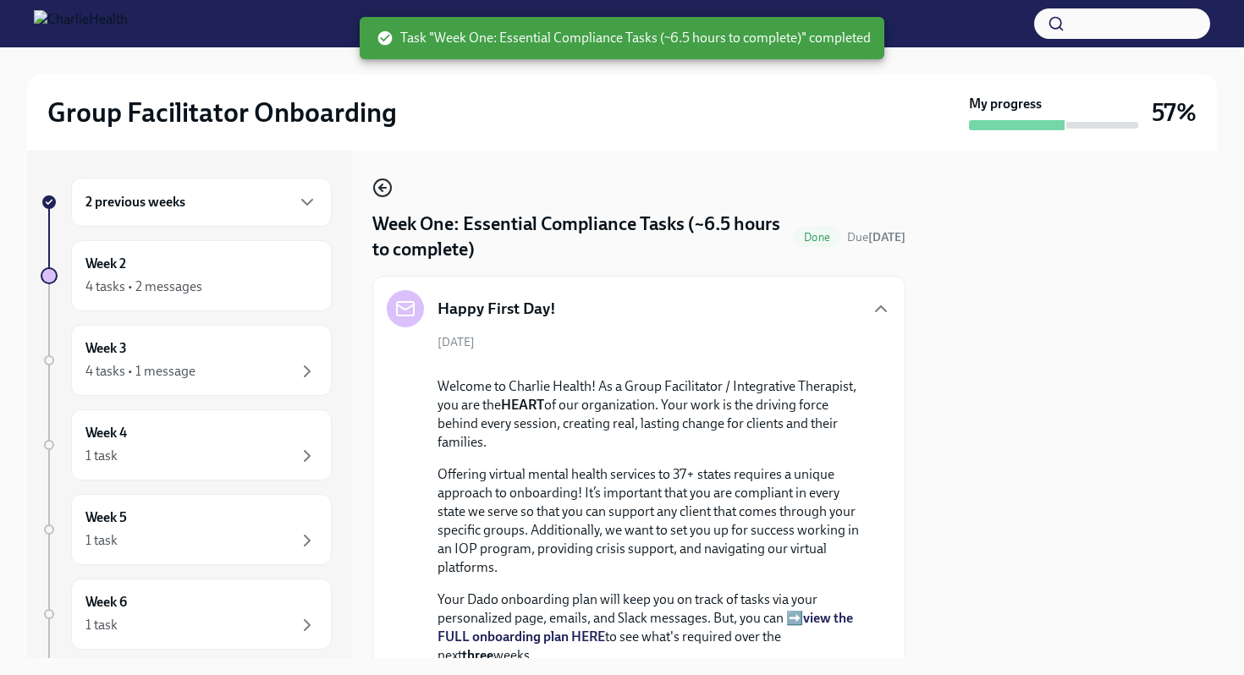
click at [383, 182] on icon "button" at bounding box center [382, 188] width 20 height 20
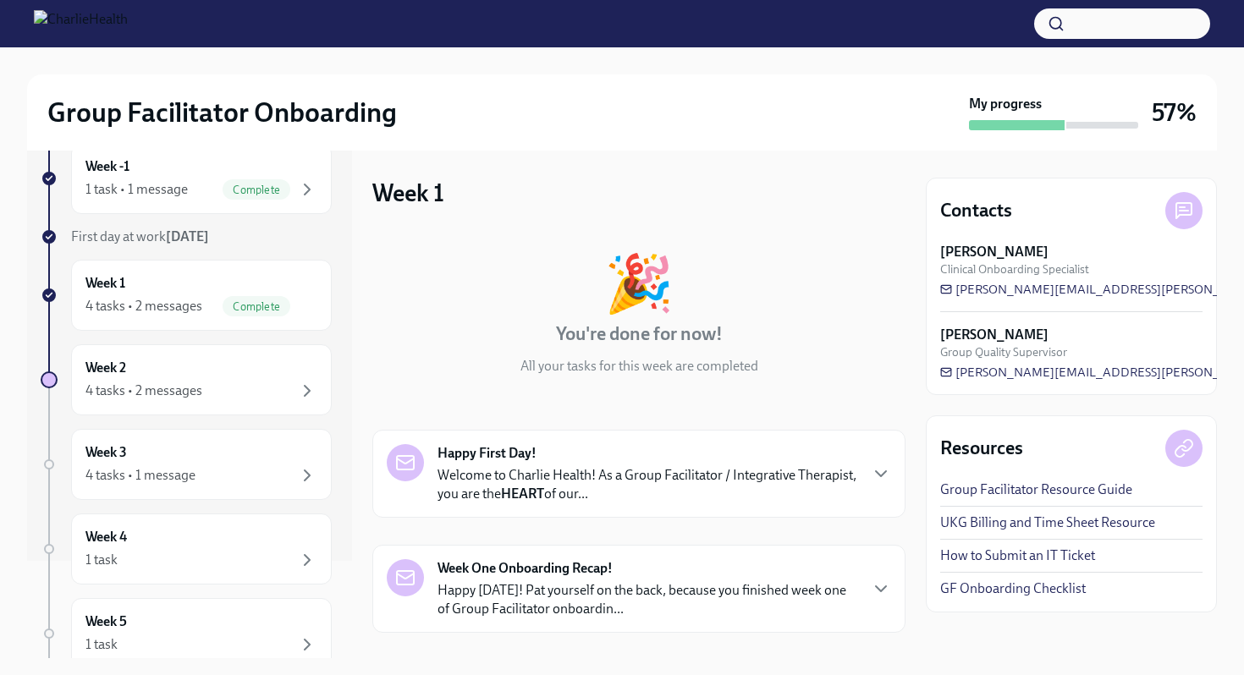
scroll to position [237, 0]
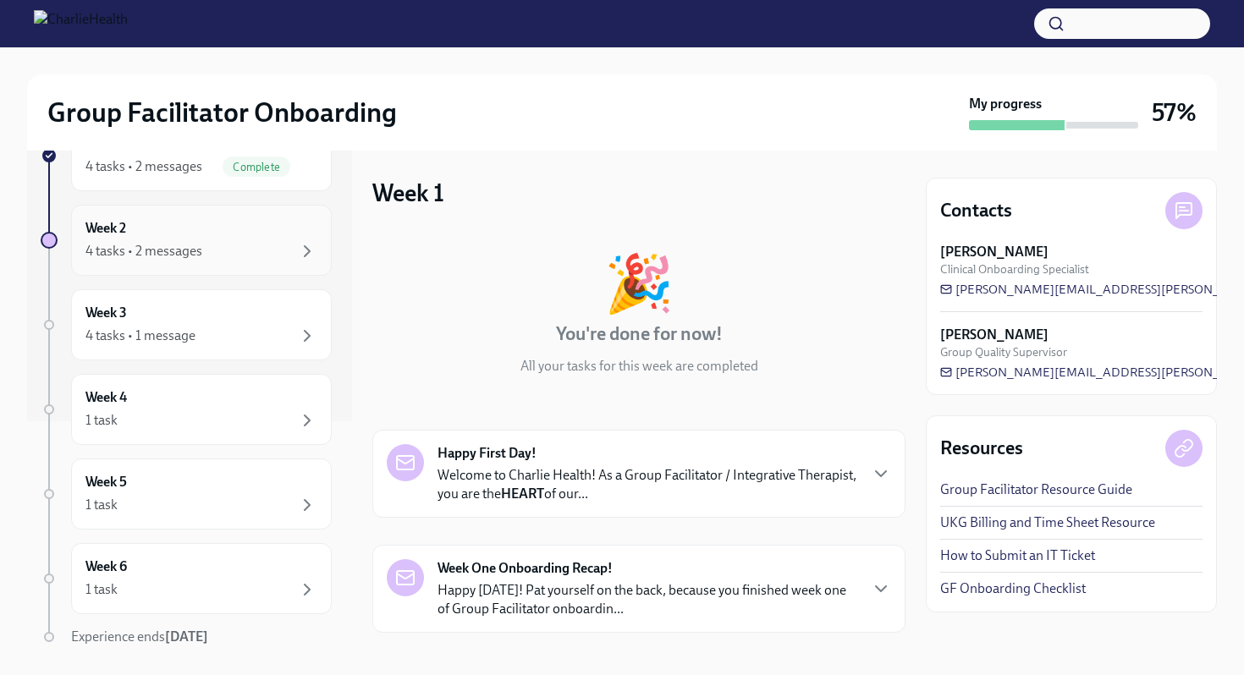
click at [194, 249] on div "4 tasks • 2 messages" at bounding box center [143, 251] width 117 height 19
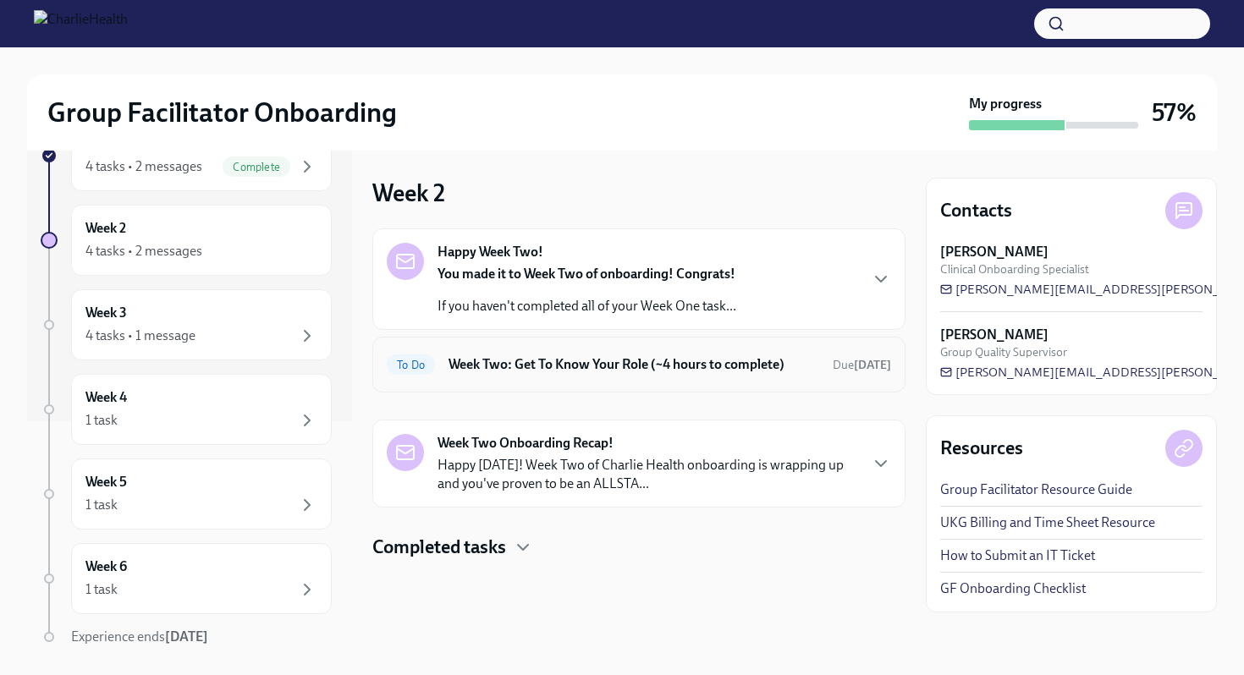
click at [532, 365] on h6 "Week Two: Get To Know Your Role (~4 hours to complete)" at bounding box center [634, 365] width 371 height 19
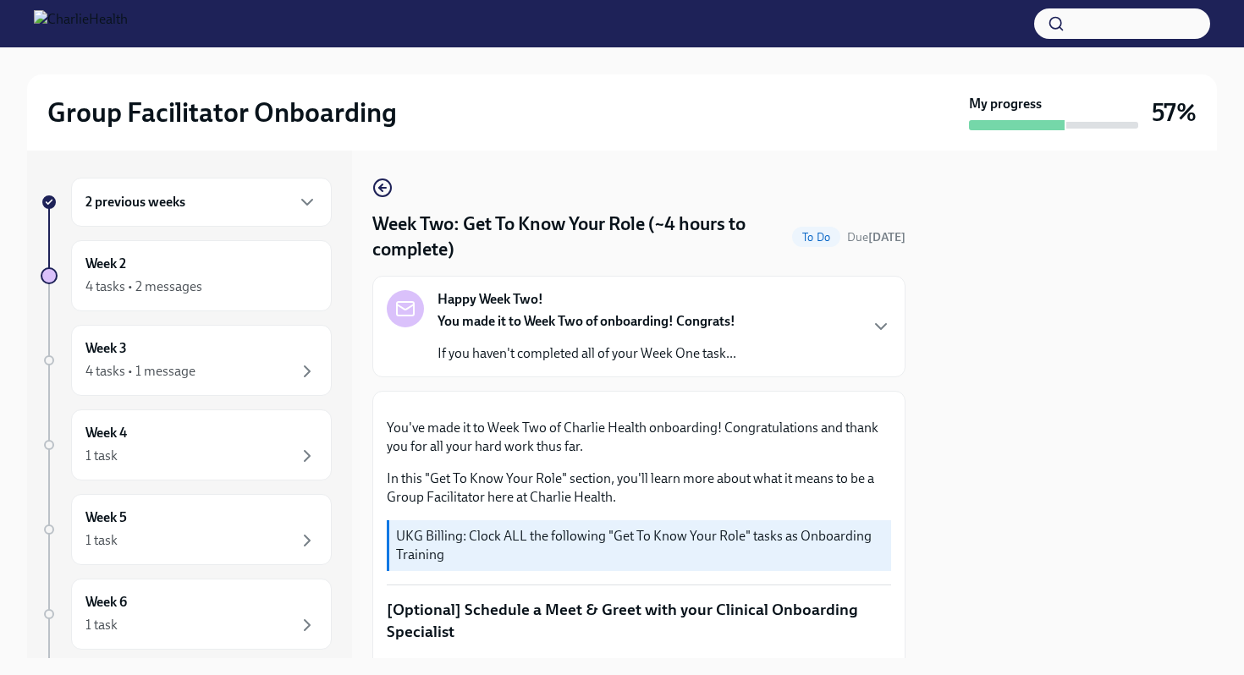
click at [565, 357] on p "If you haven't completed all of your Week One task..." at bounding box center [587, 354] width 299 height 19
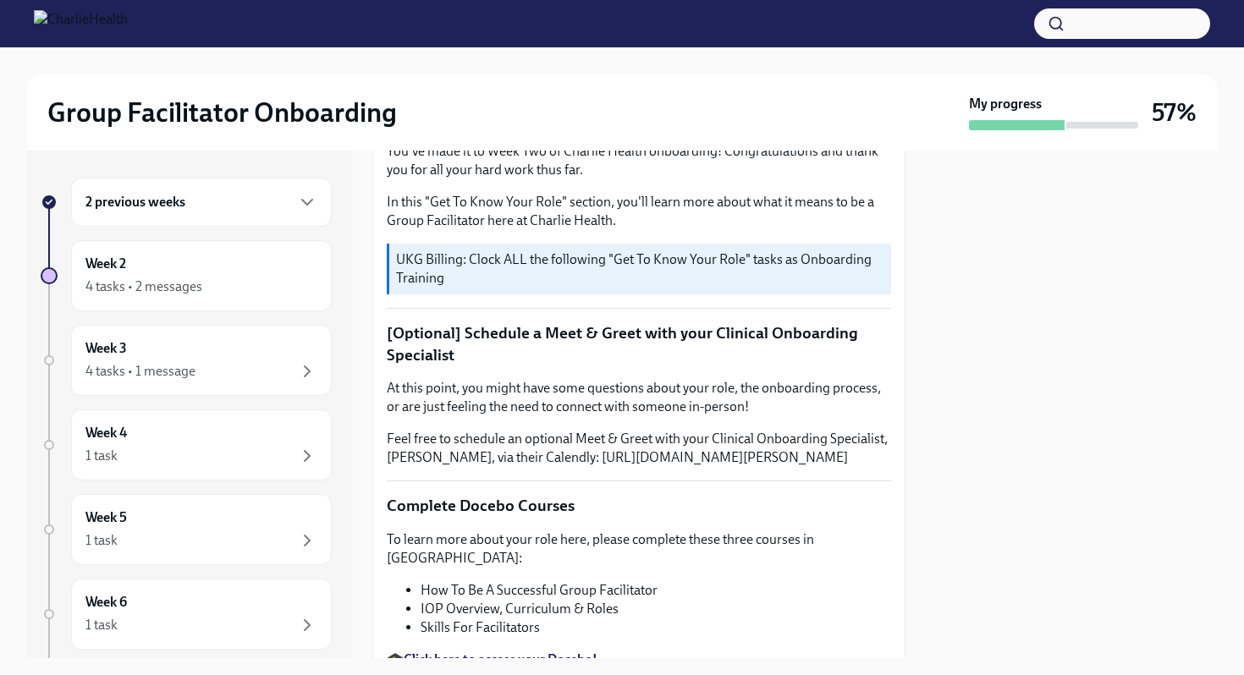
scroll to position [1536, 0]
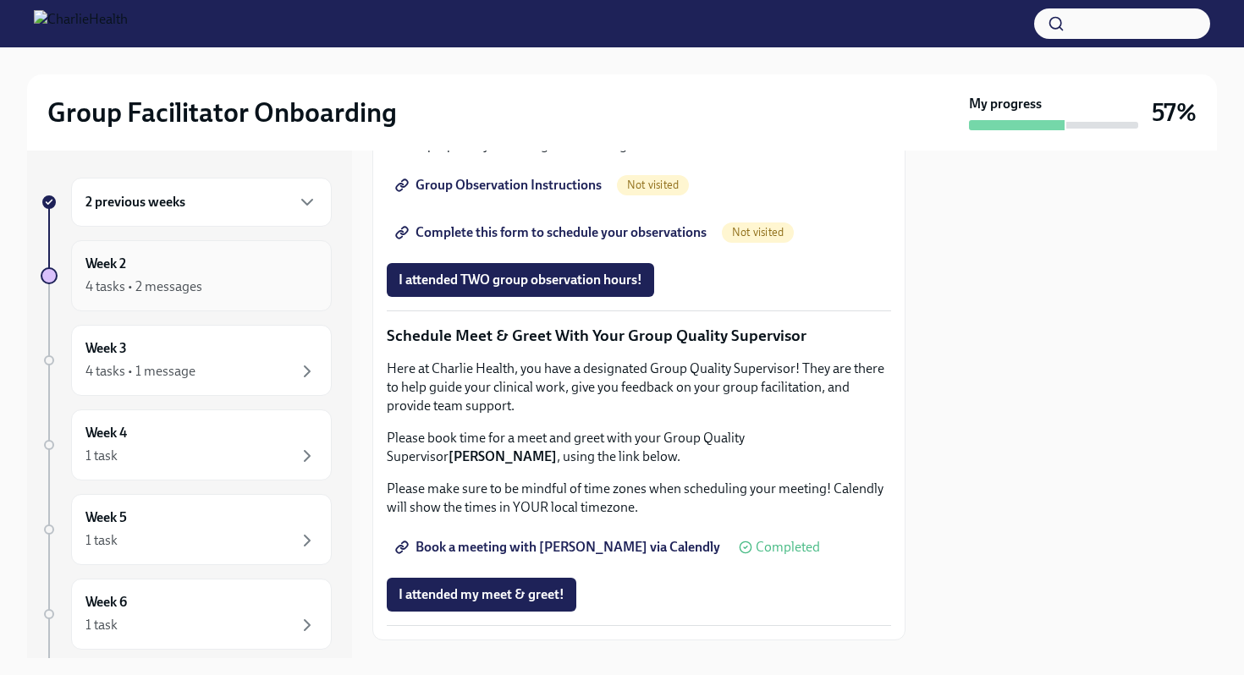
click at [155, 275] on div "Week 2 4 tasks • 2 messages" at bounding box center [201, 276] width 232 height 42
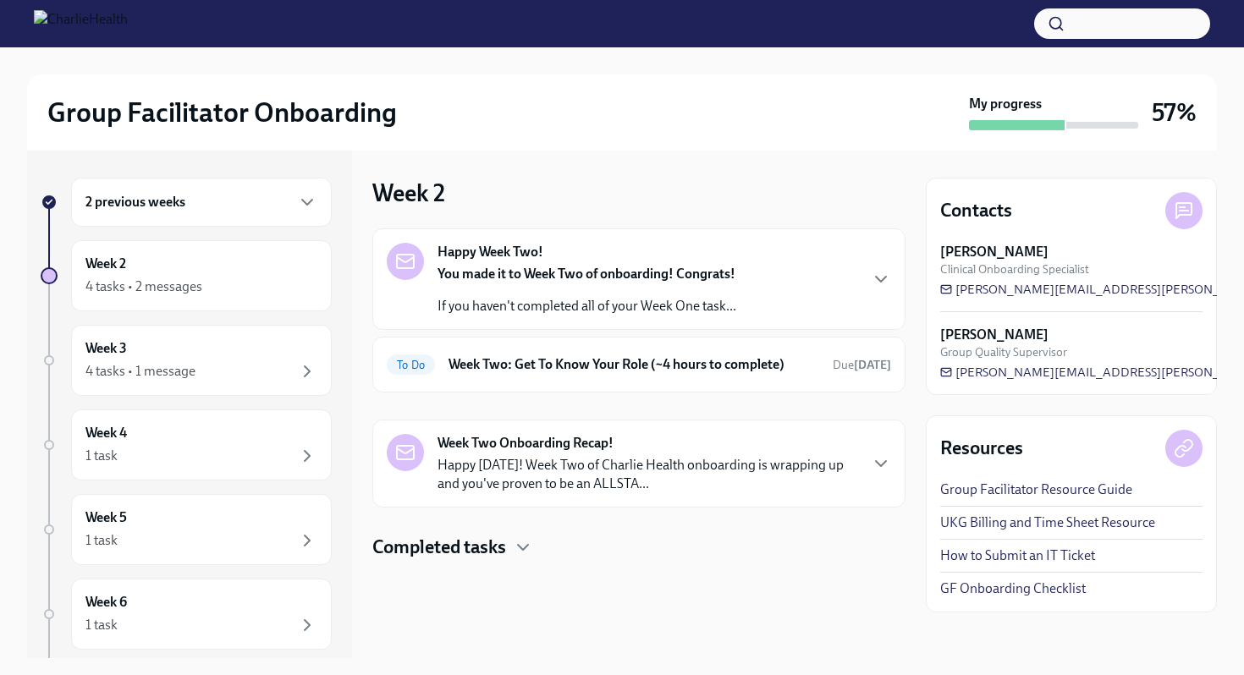
click at [581, 284] on div "You made it to Week Two of onboarding! Congrats! If you haven't completed all o…" at bounding box center [587, 290] width 299 height 51
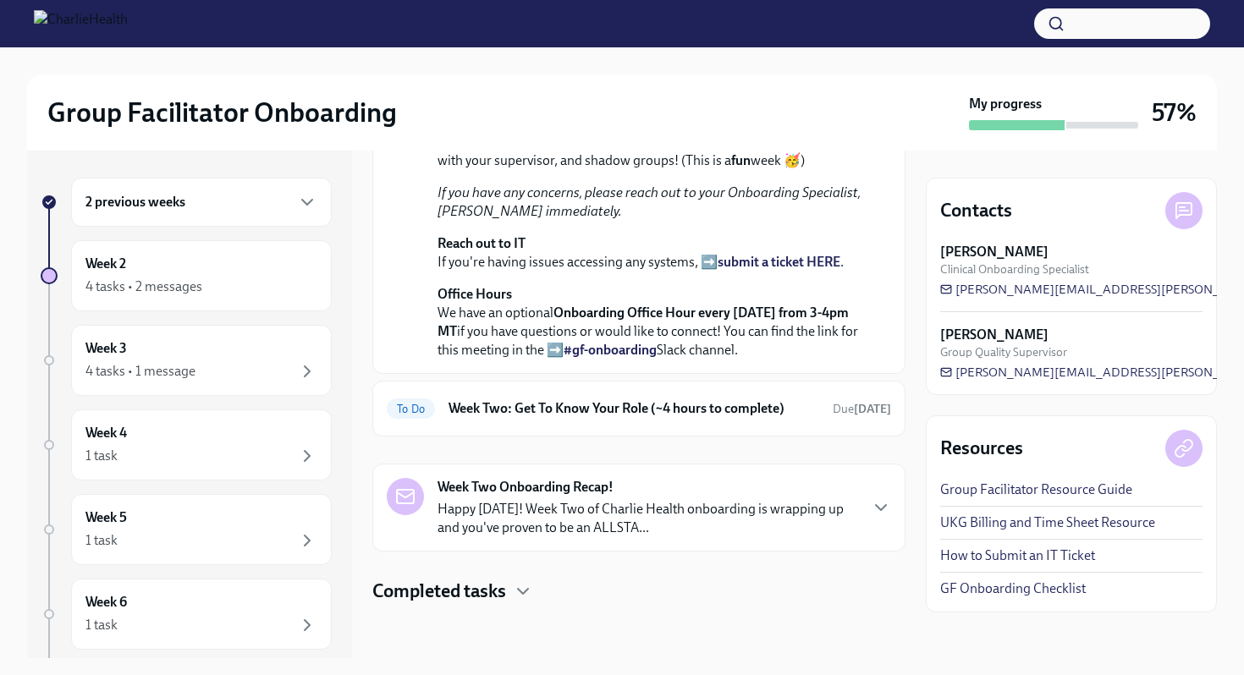
scroll to position [459, 0]
click at [565, 416] on div "To Do Week Two: Get To Know Your Role (~4 hours to complete) Due in 2 days" at bounding box center [638, 409] width 533 height 56
click at [573, 418] on h6 "Week Two: Get To Know Your Role (~4 hours to complete)" at bounding box center [634, 409] width 371 height 19
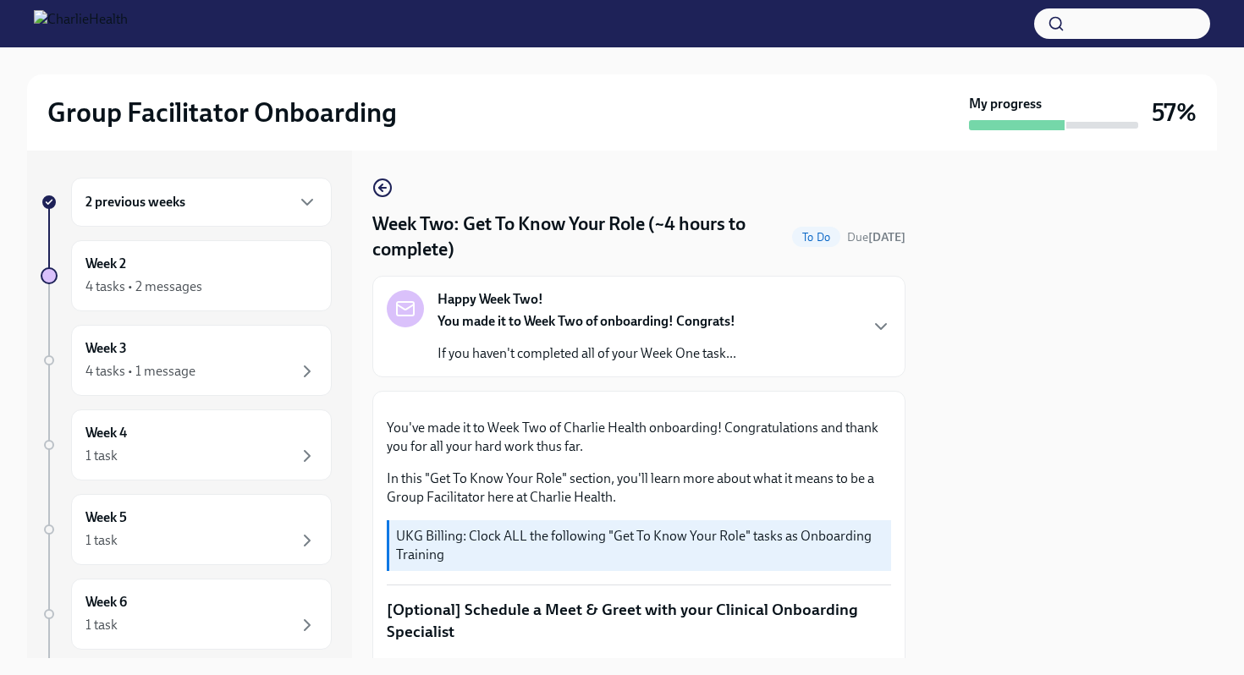
click at [755, 336] on div "Happy Week Two! You made it to Week Two of onboarding! Congrats! If you haven't…" at bounding box center [639, 326] width 504 height 73
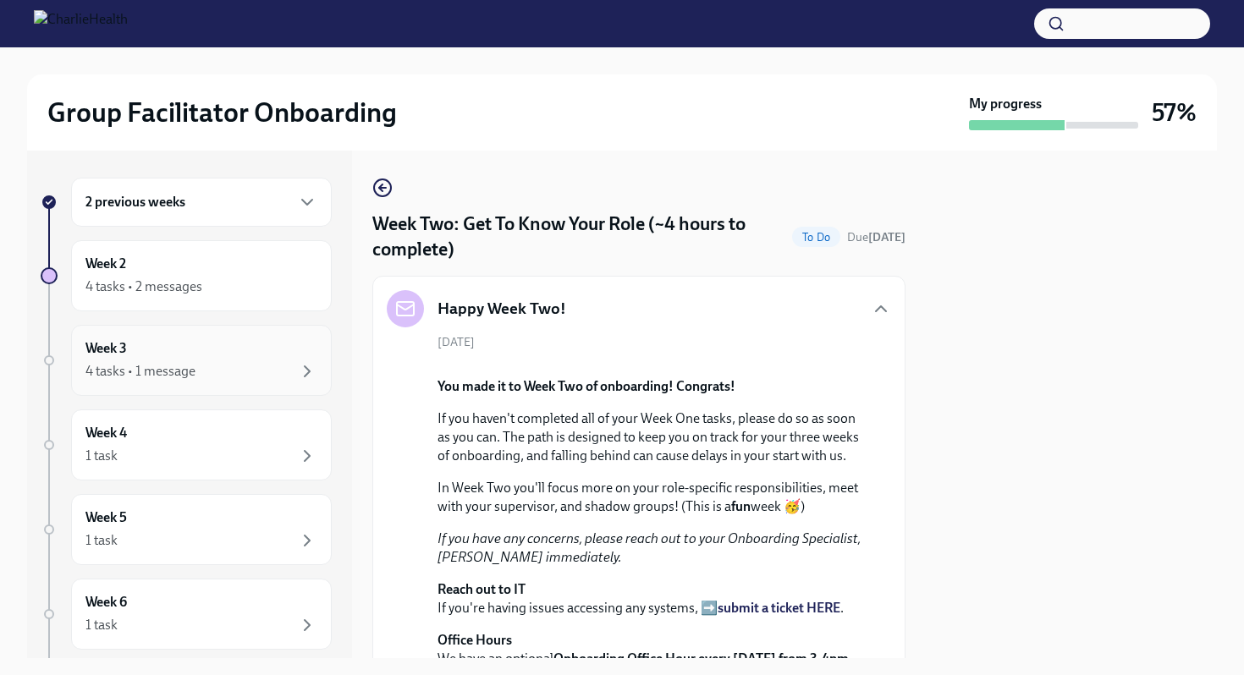
click at [212, 351] on div "Week 3 4 tasks • 1 message" at bounding box center [201, 360] width 232 height 42
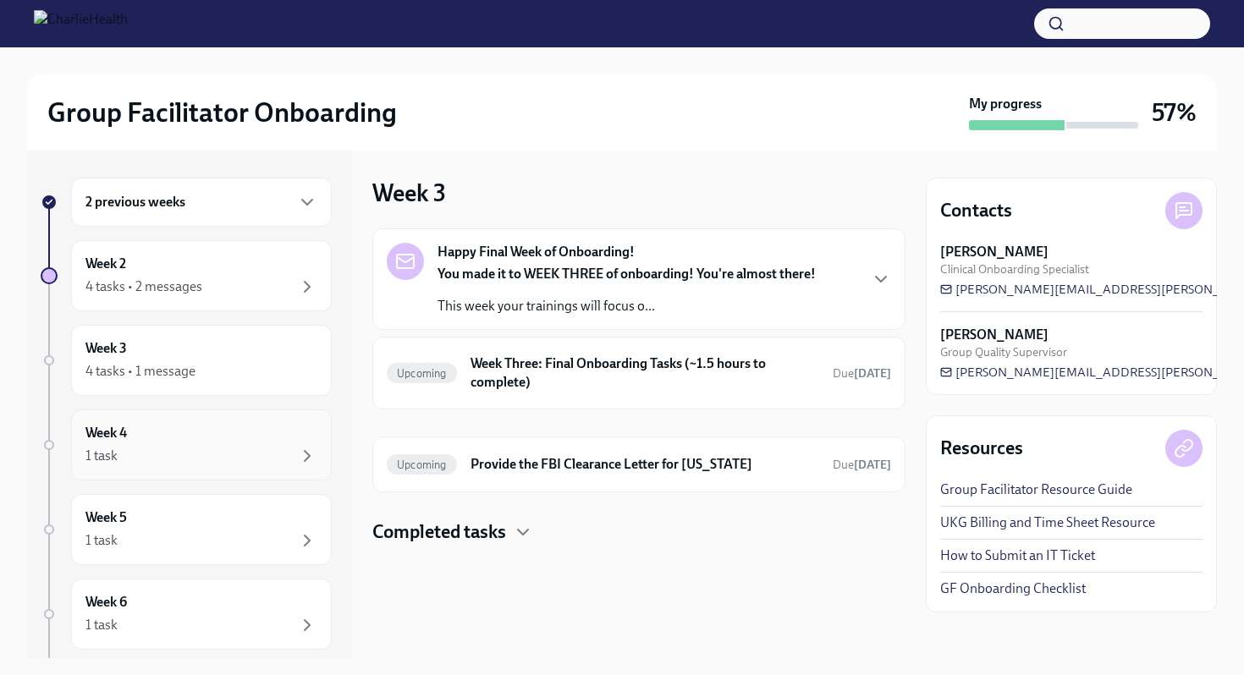
click at [212, 436] on div "Week 4 1 task" at bounding box center [201, 445] width 232 height 42
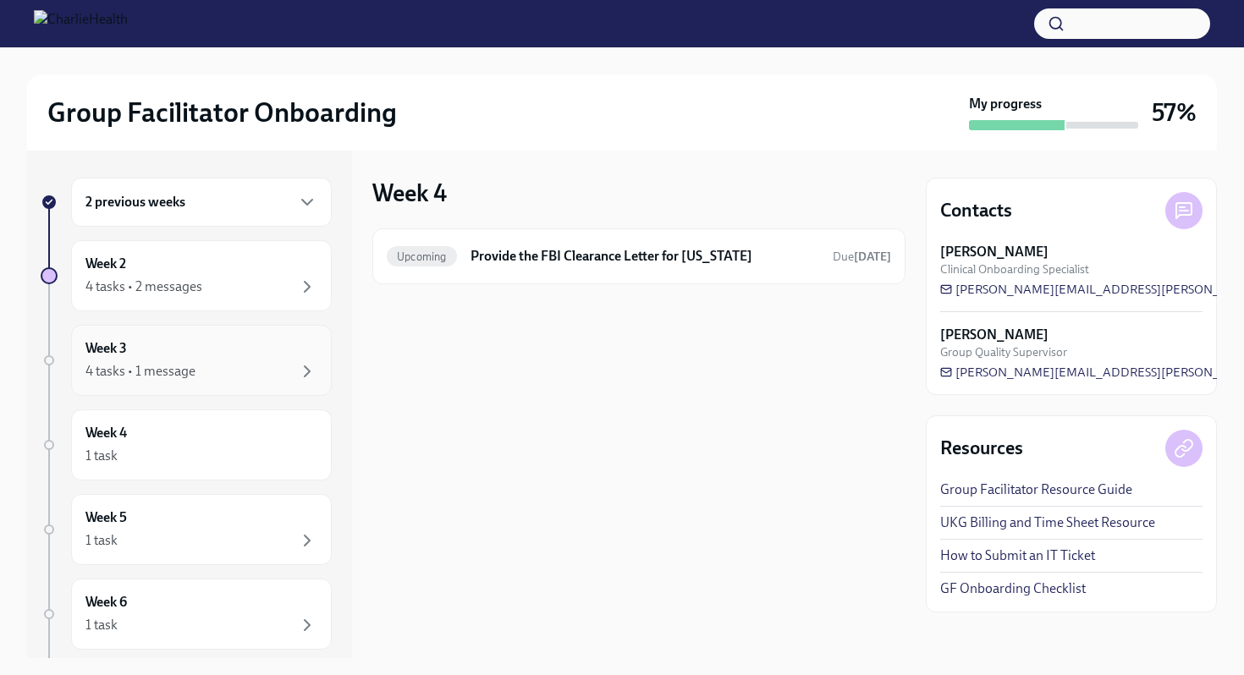
click at [214, 358] on div "Week 3 4 tasks • 1 message" at bounding box center [201, 360] width 232 height 42
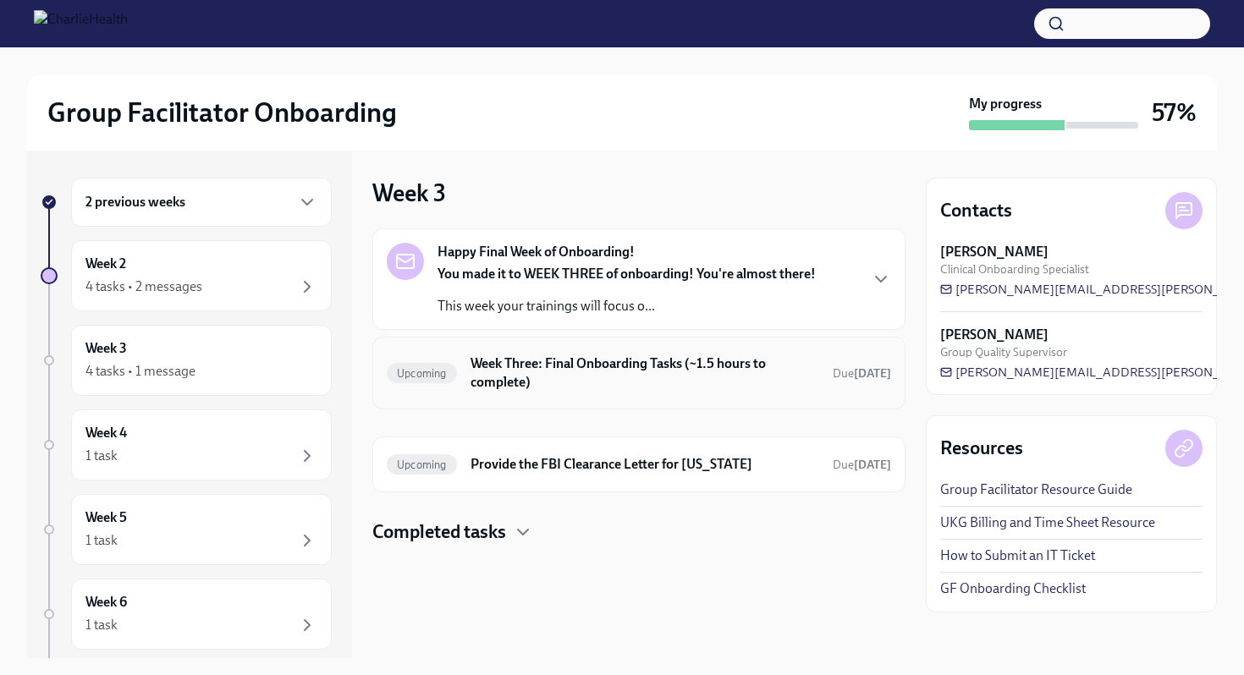
click at [587, 378] on h6 "Week Three: Final Onboarding Tasks (~1.5 hours to complete)" at bounding box center [645, 373] width 349 height 37
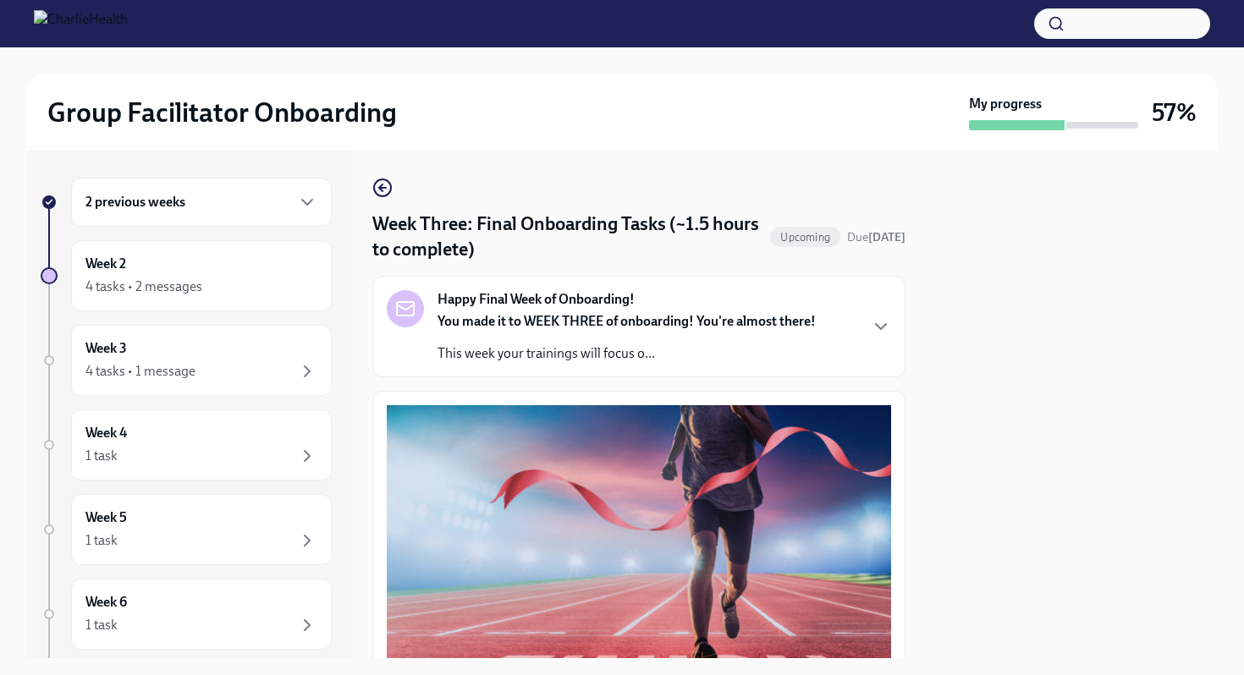
click at [235, 216] on div "2 previous weeks" at bounding box center [201, 202] width 261 height 49
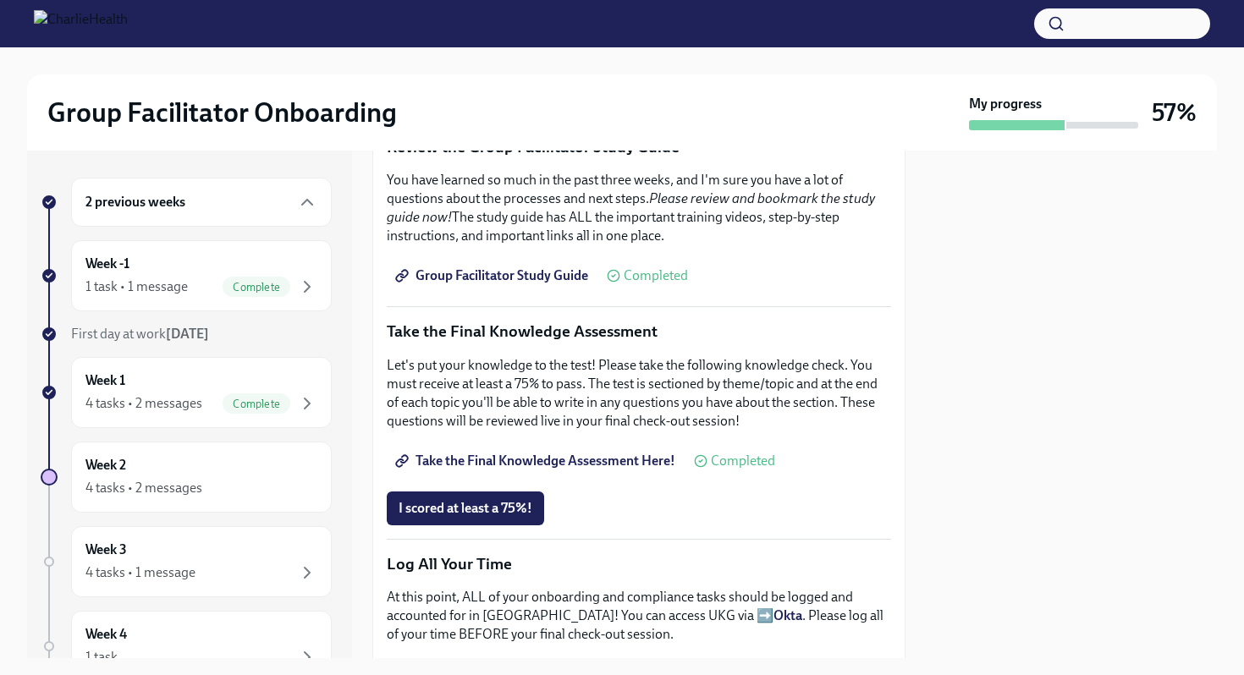
scroll to position [731, 0]
click at [505, 515] on span "I scored at least a 75%!" at bounding box center [466, 507] width 134 height 17
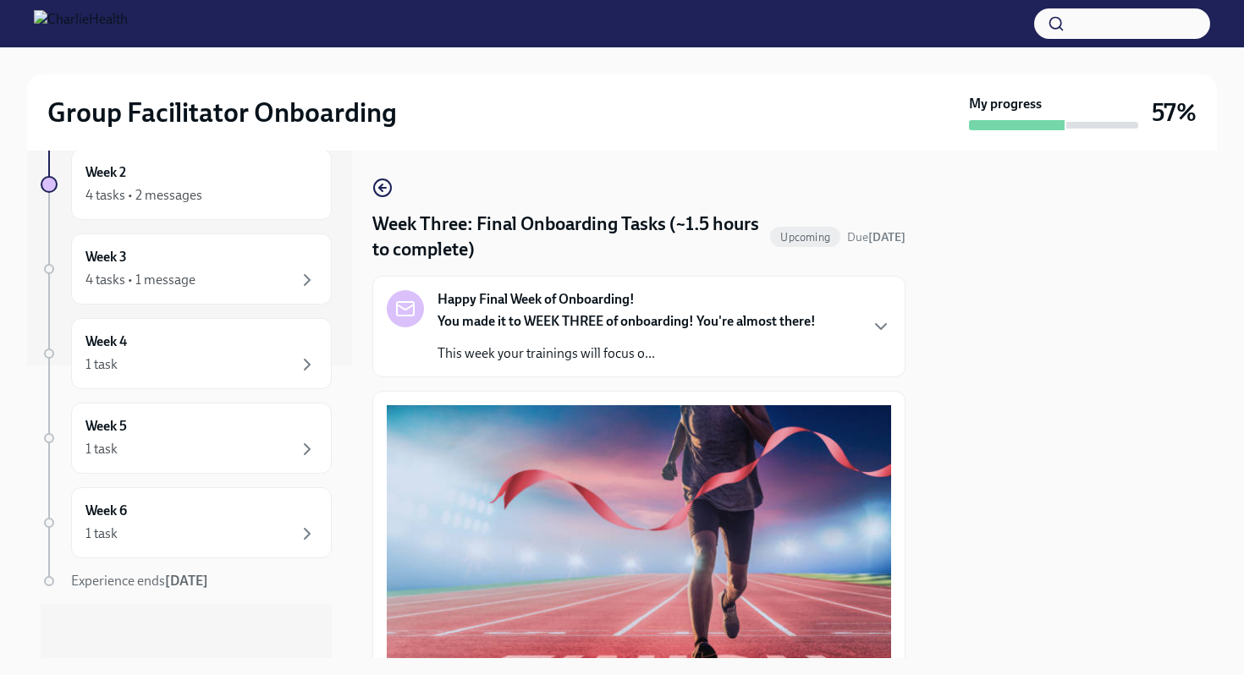
scroll to position [0, 0]
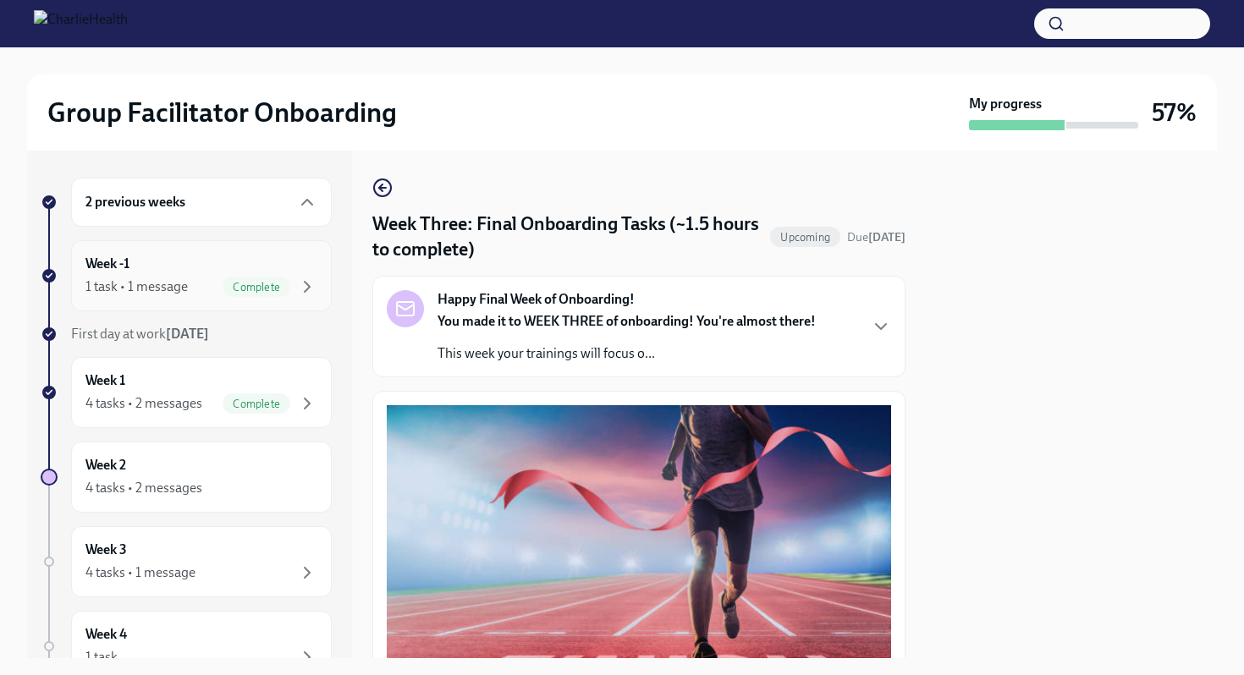
click at [282, 264] on div "Week -1 1 task • 1 message Complete" at bounding box center [201, 276] width 232 height 42
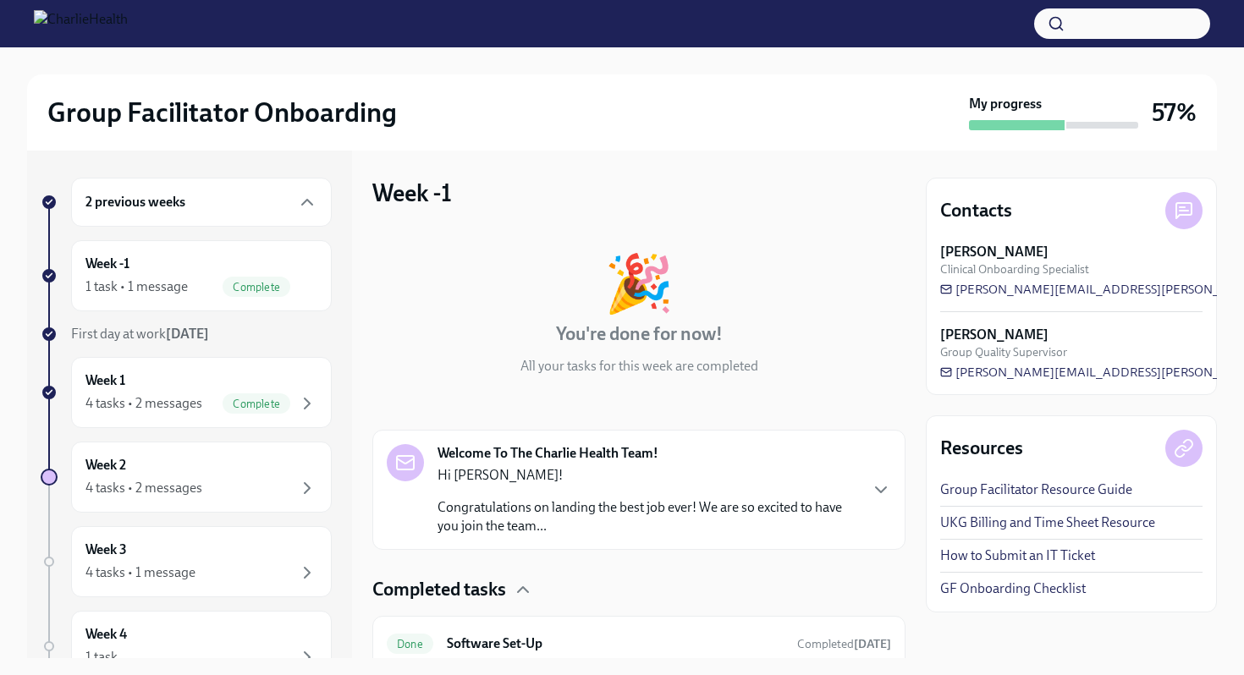
scroll to position [68, 0]
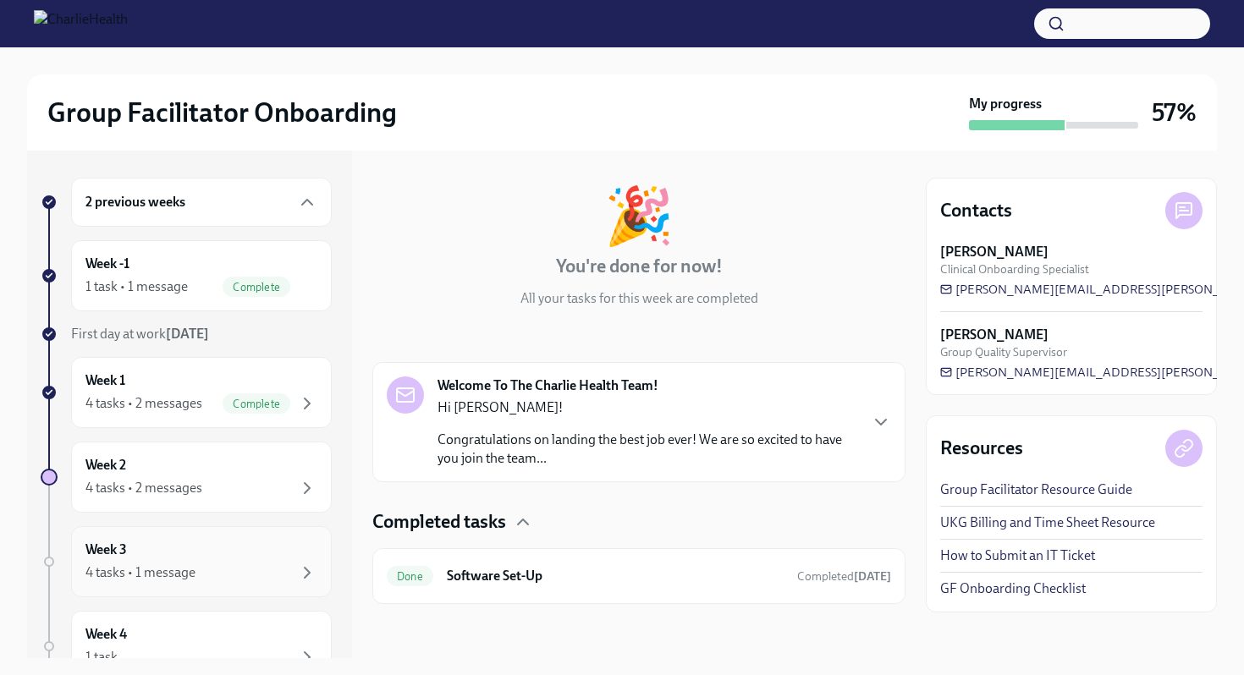
click at [182, 551] on div "Week 3 4 tasks • 1 message" at bounding box center [201, 562] width 232 height 42
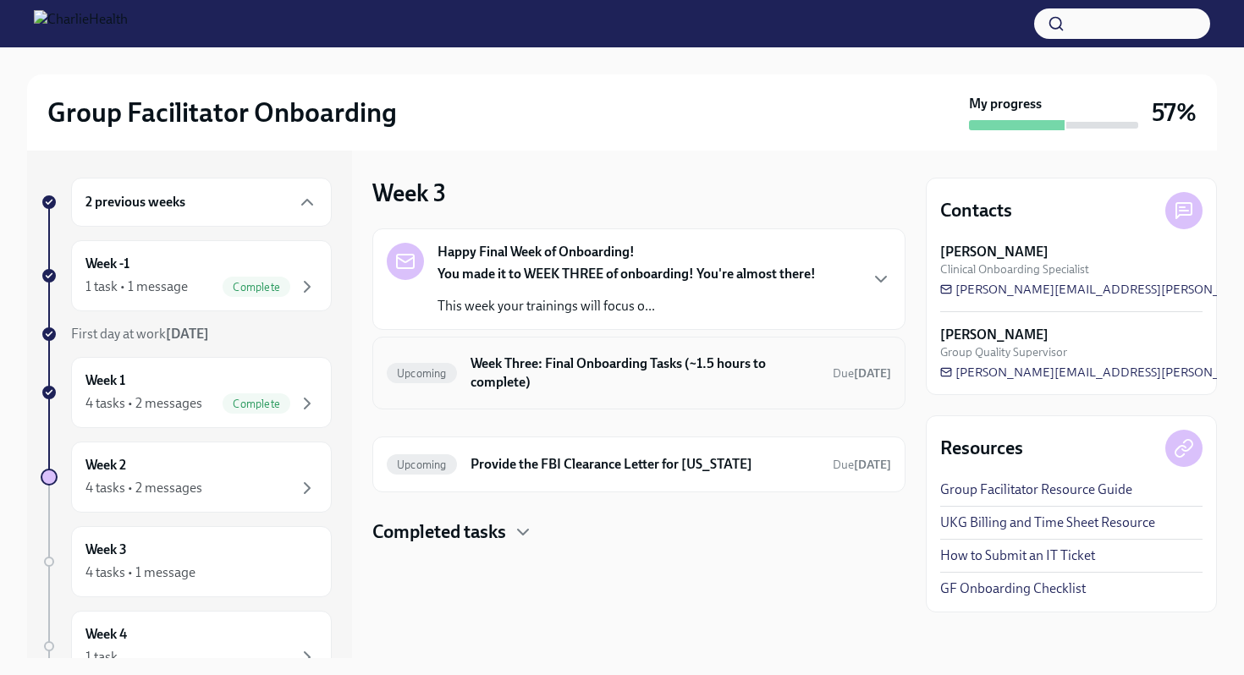
click at [652, 343] on div "Upcoming Week Three: Final Onboarding Tasks (~1.5 hours to complete) Due in 7 d…" at bounding box center [638, 373] width 533 height 73
click at [666, 278] on strong "You made it to WEEK THREE of onboarding! You're almost there!" at bounding box center [627, 274] width 378 height 16
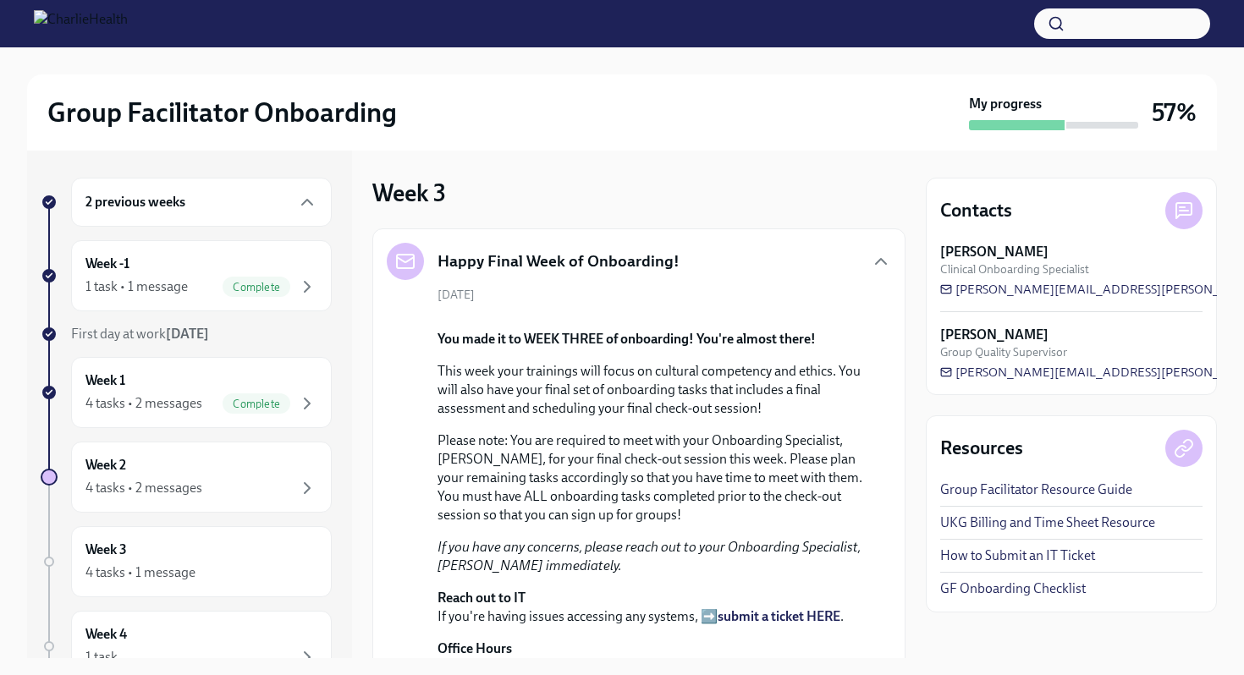
scroll to position [579, 0]
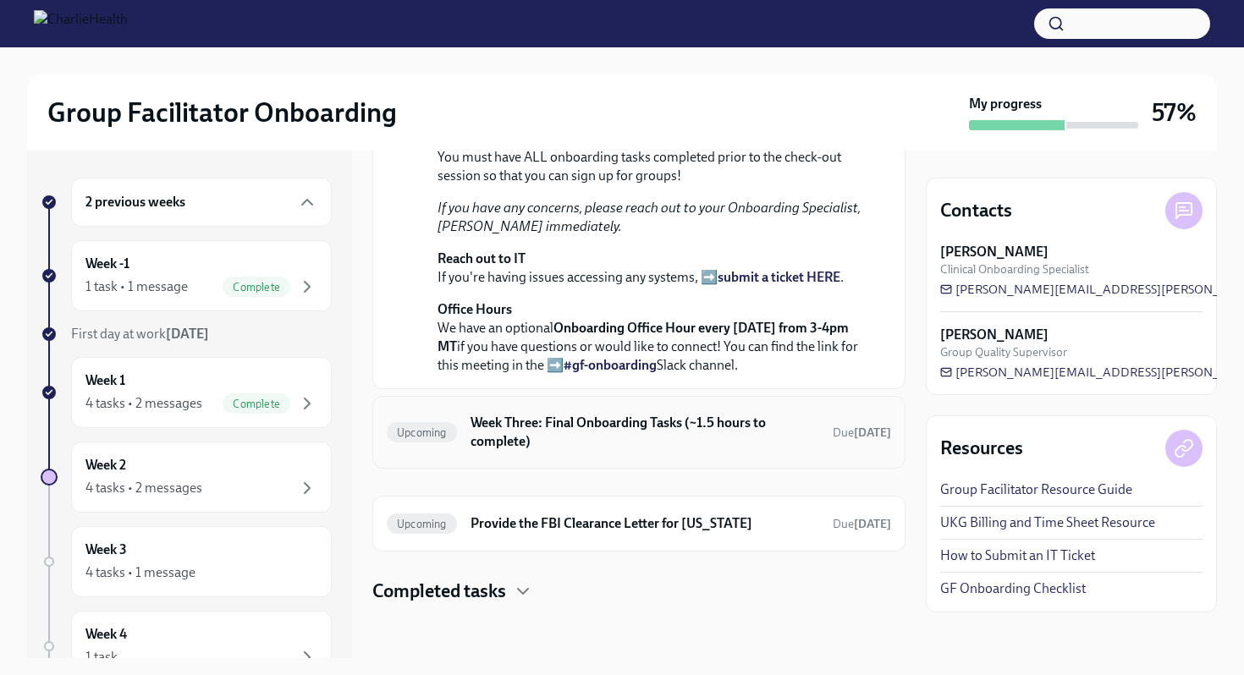
click at [656, 431] on h6 "Week Three: Final Onboarding Tasks (~1.5 hours to complete)" at bounding box center [645, 432] width 349 height 37
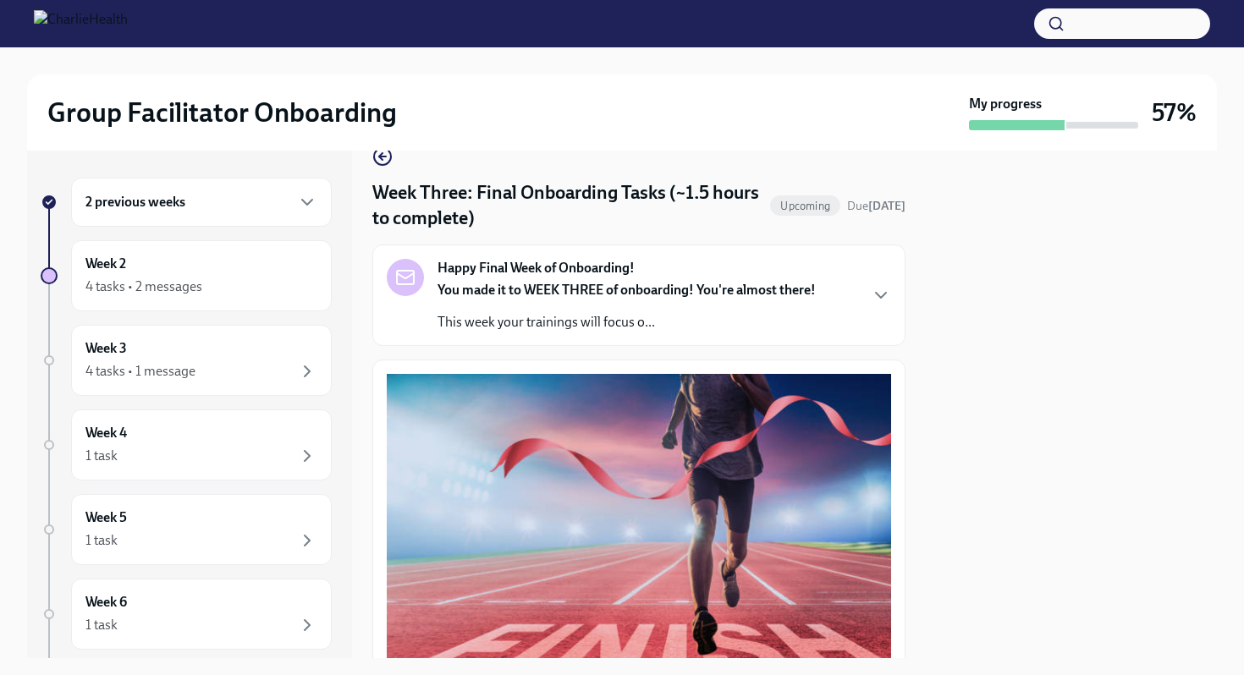
scroll to position [381, 0]
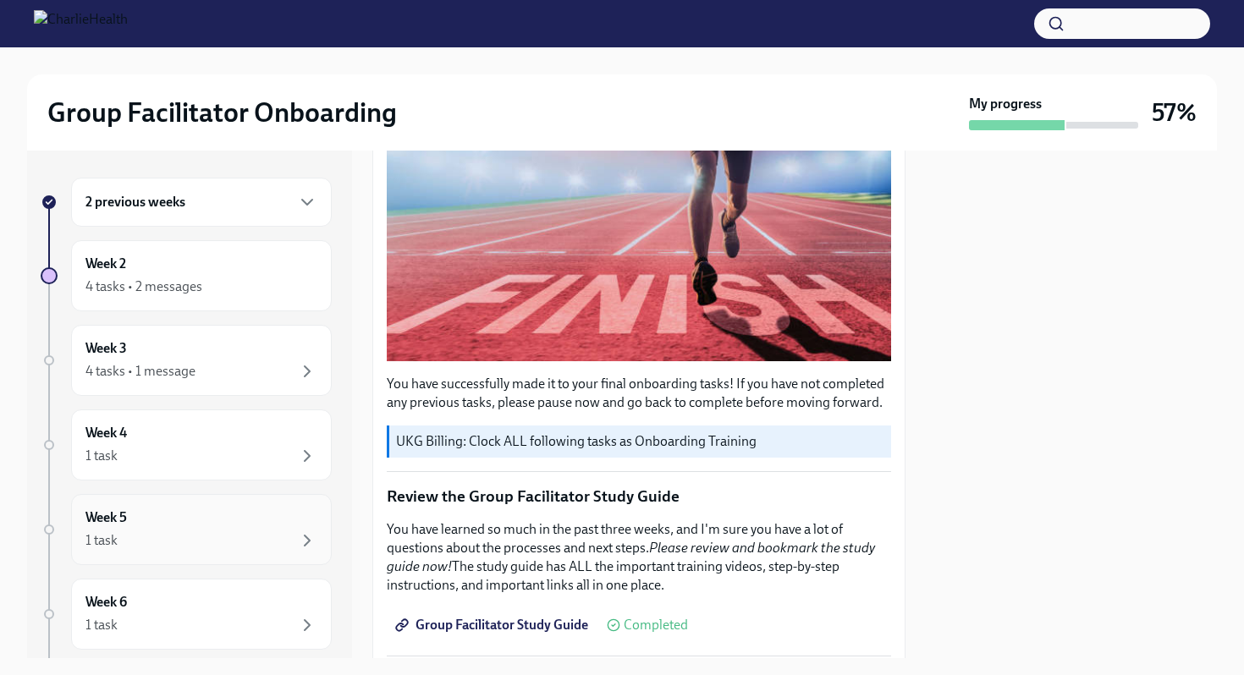
click at [194, 522] on div "Week 5 1 task" at bounding box center [201, 530] width 232 height 42
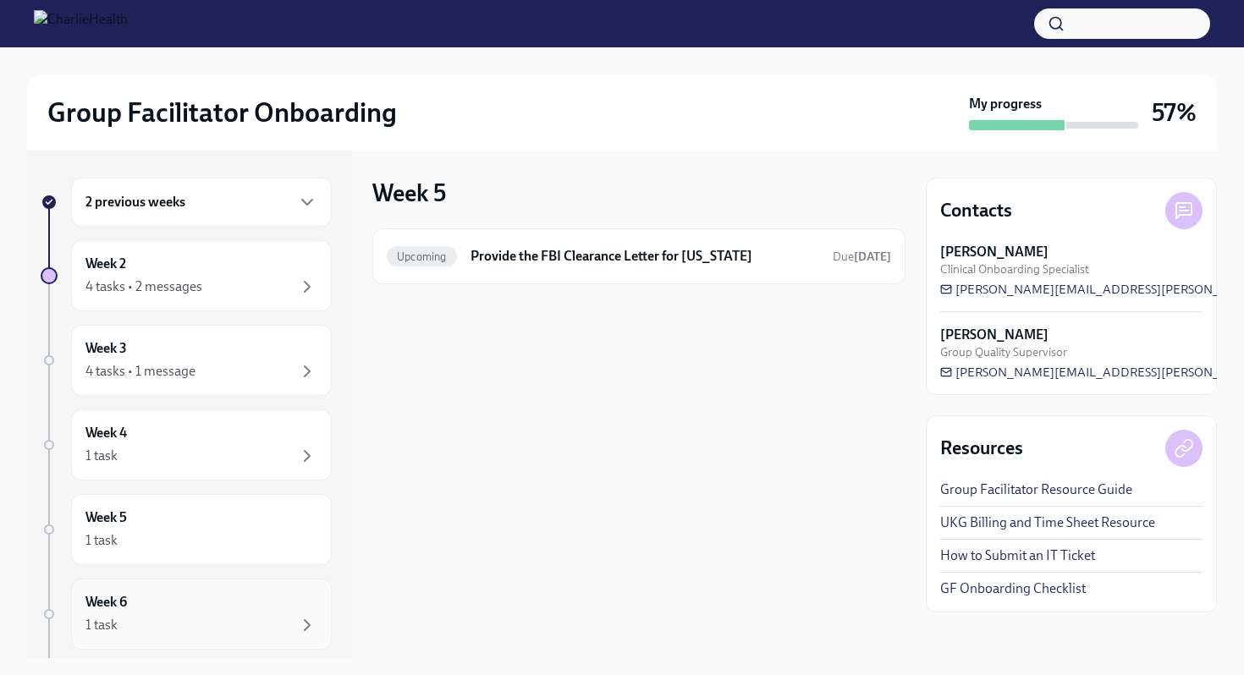
click at [174, 605] on div "Week 6 1 task" at bounding box center [201, 614] width 232 height 42
click at [230, 348] on div "Week 3 4 tasks • 1 message" at bounding box center [201, 360] width 232 height 42
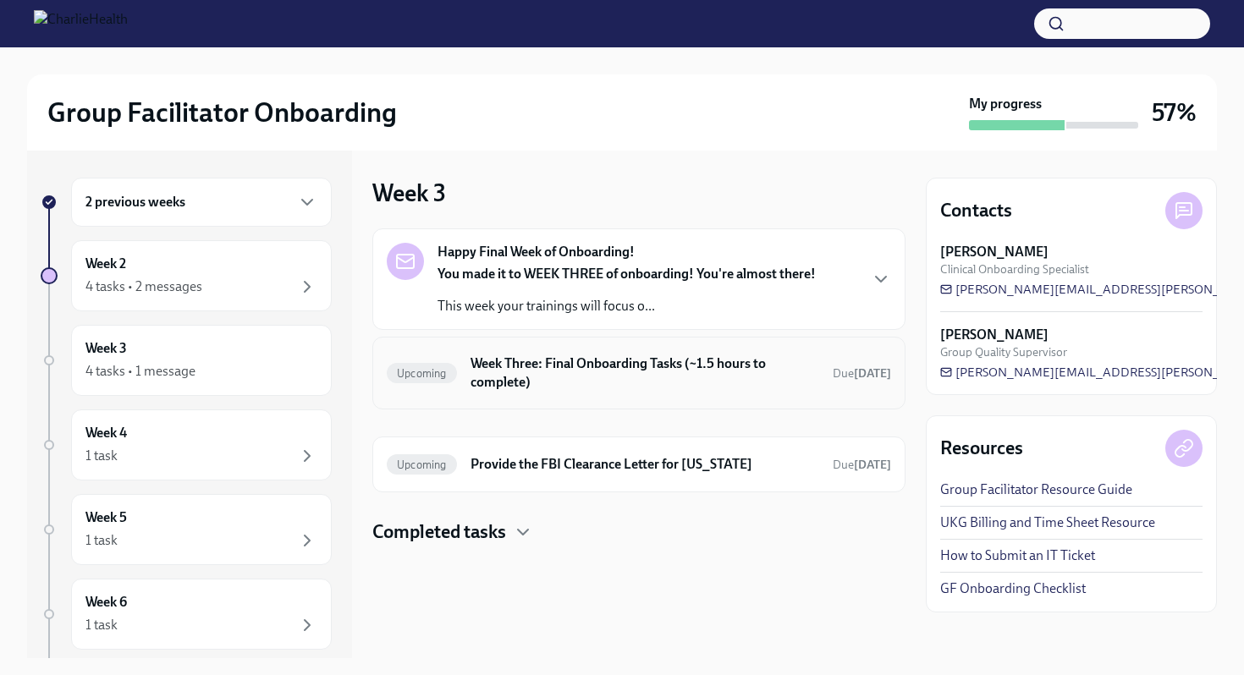
click at [598, 389] on h6 "Week Three: Final Onboarding Tasks (~1.5 hours to complete)" at bounding box center [645, 373] width 349 height 37
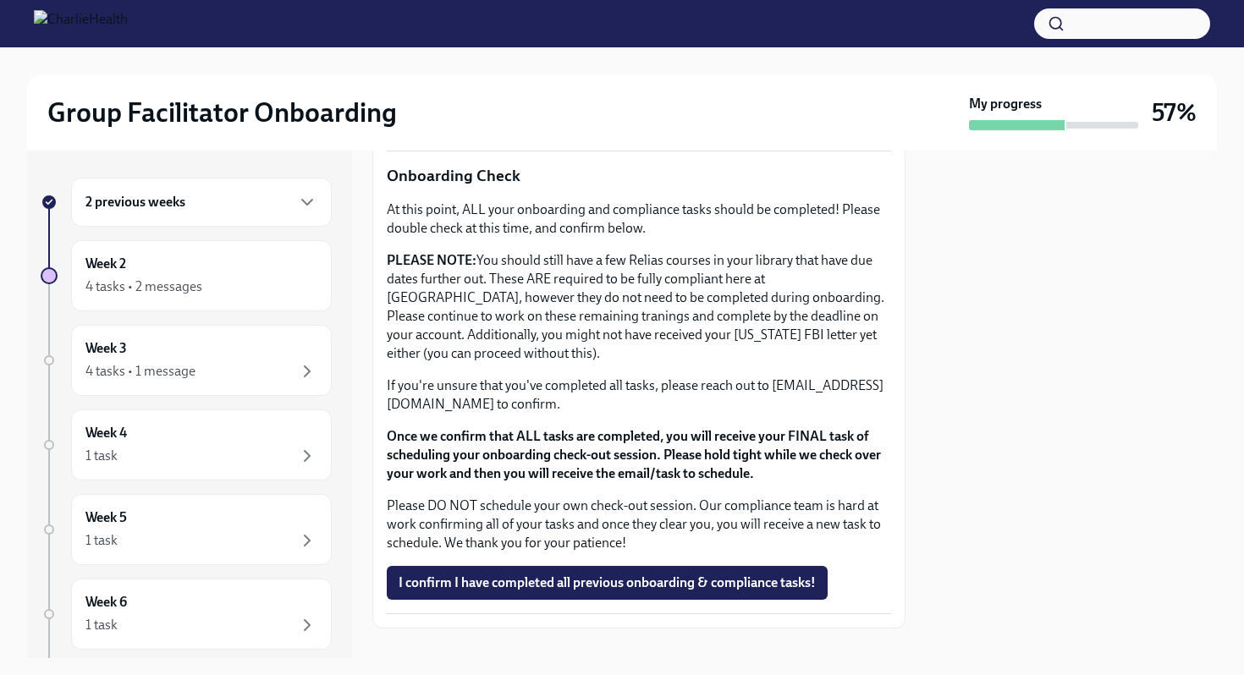
scroll to position [1364, 0]
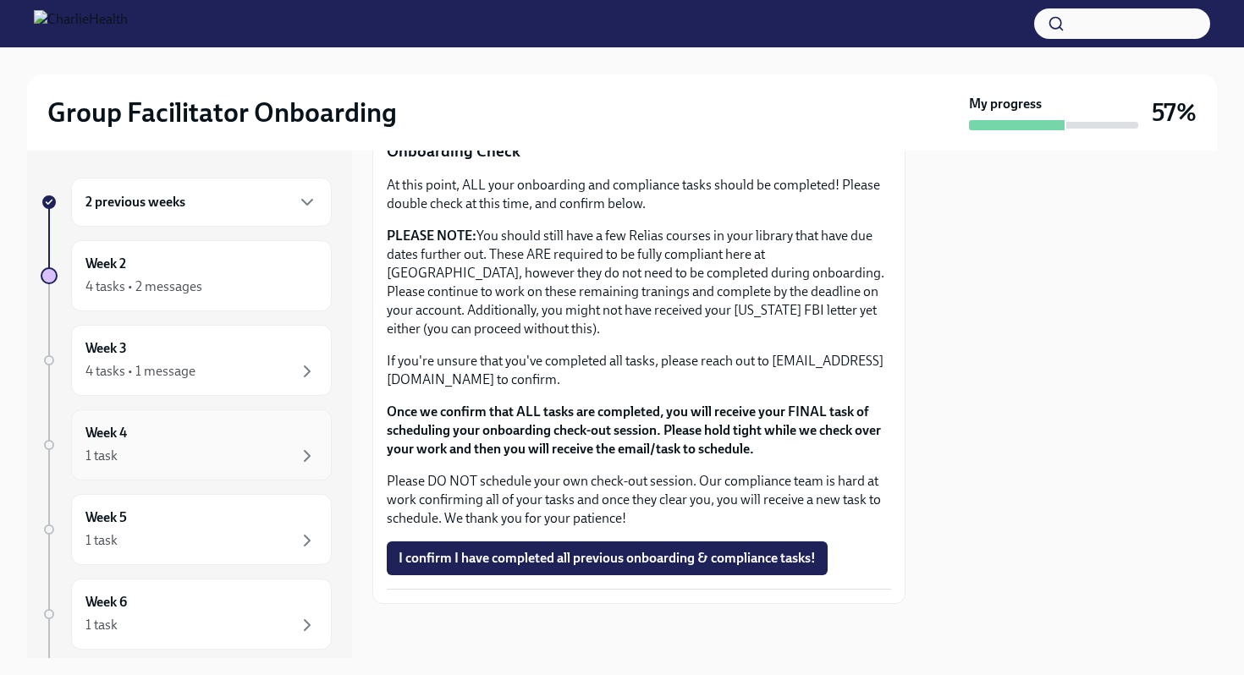
click at [228, 450] on div "1 task" at bounding box center [201, 456] width 232 height 20
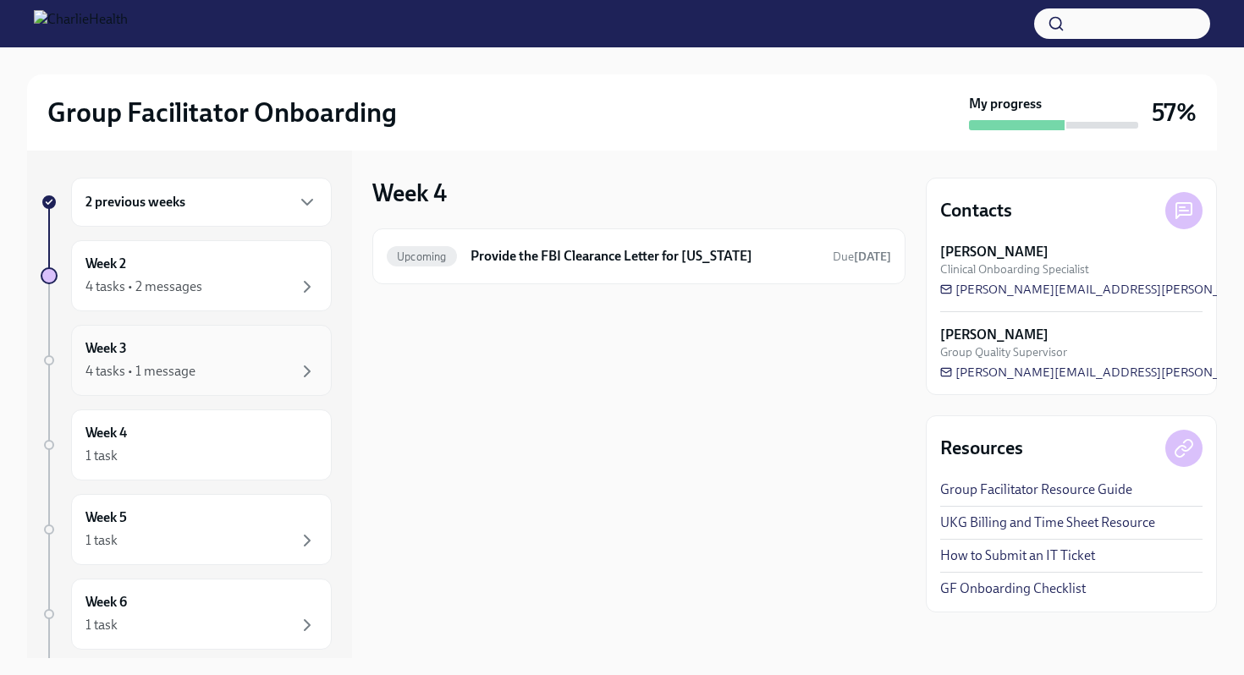
click at [176, 374] on div "4 tasks • 1 message" at bounding box center [140, 371] width 110 height 19
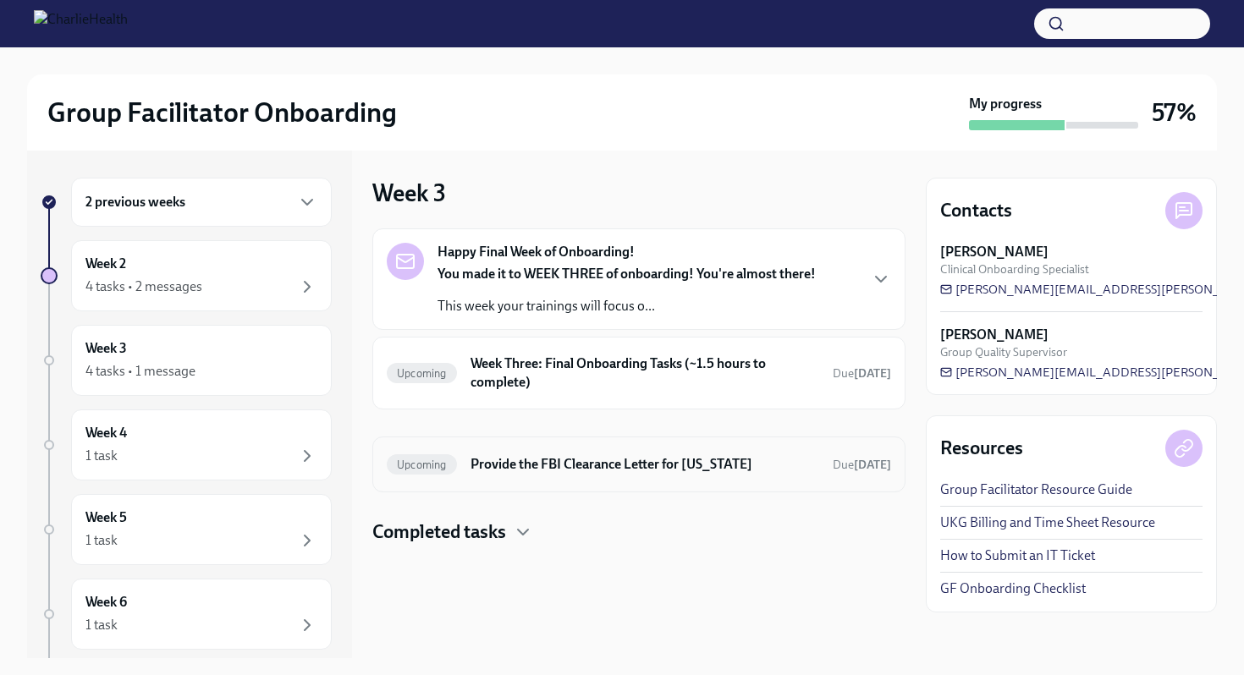
click at [526, 471] on h6 "Provide the FBI Clearance Letter for Pennsylvania" at bounding box center [645, 464] width 349 height 19
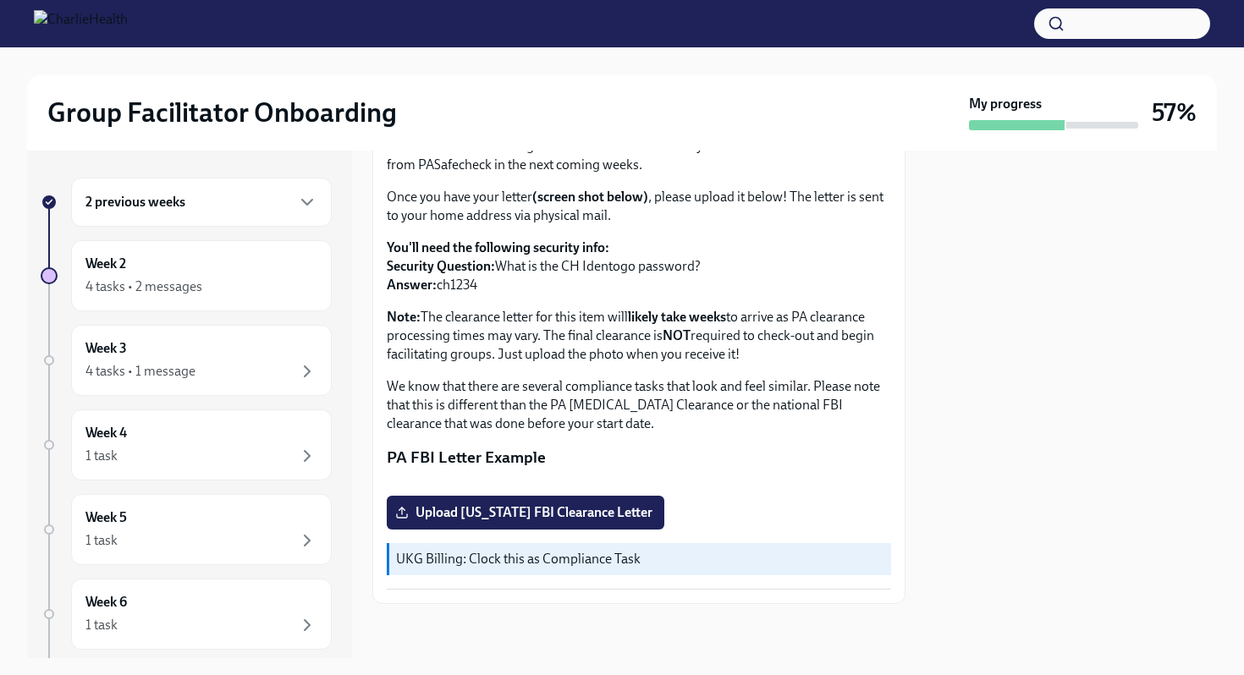
scroll to position [322, 0]
click at [188, 373] on div "4 tasks • 1 message" at bounding box center [140, 371] width 110 height 19
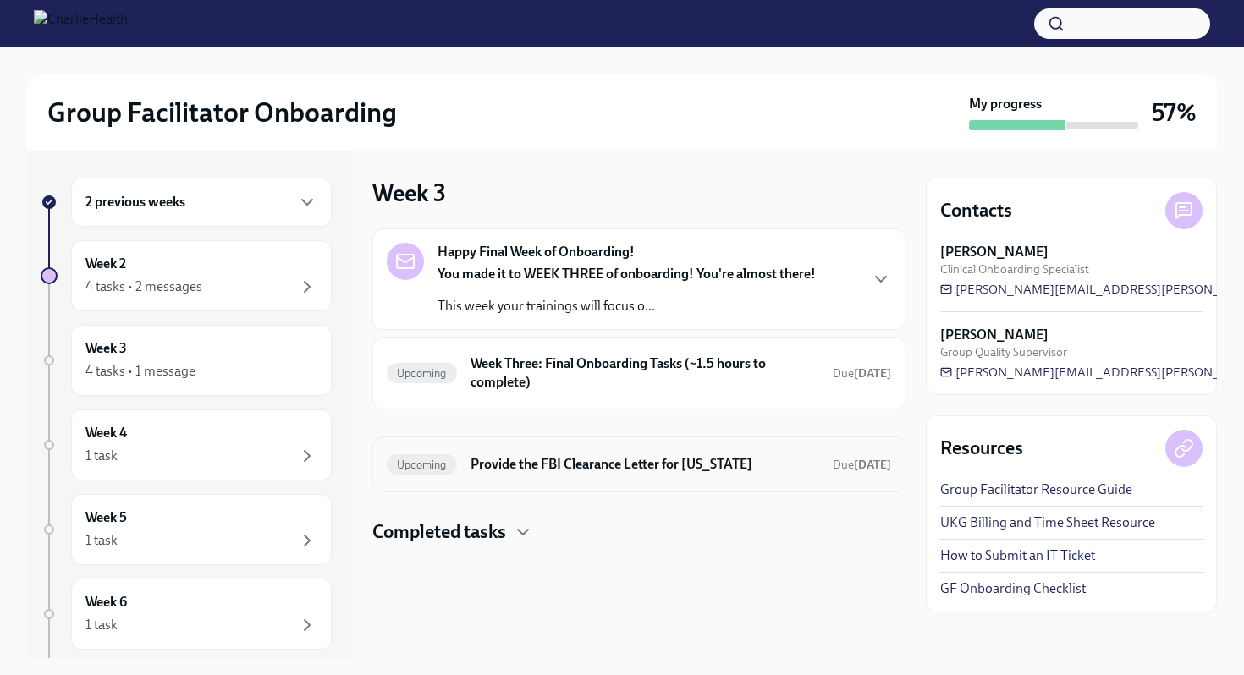
click at [571, 489] on div "Upcoming Provide the FBI Clearance Letter for Pennsylvania Due Sep 6th" at bounding box center [638, 465] width 533 height 56
click at [576, 395] on div "Upcoming Week Three: Final Onboarding Tasks (~1.5 hours to complete) Due in 7 d…" at bounding box center [638, 373] width 533 height 73
click at [207, 296] on div "4 tasks • 2 messages" at bounding box center [201, 287] width 232 height 20
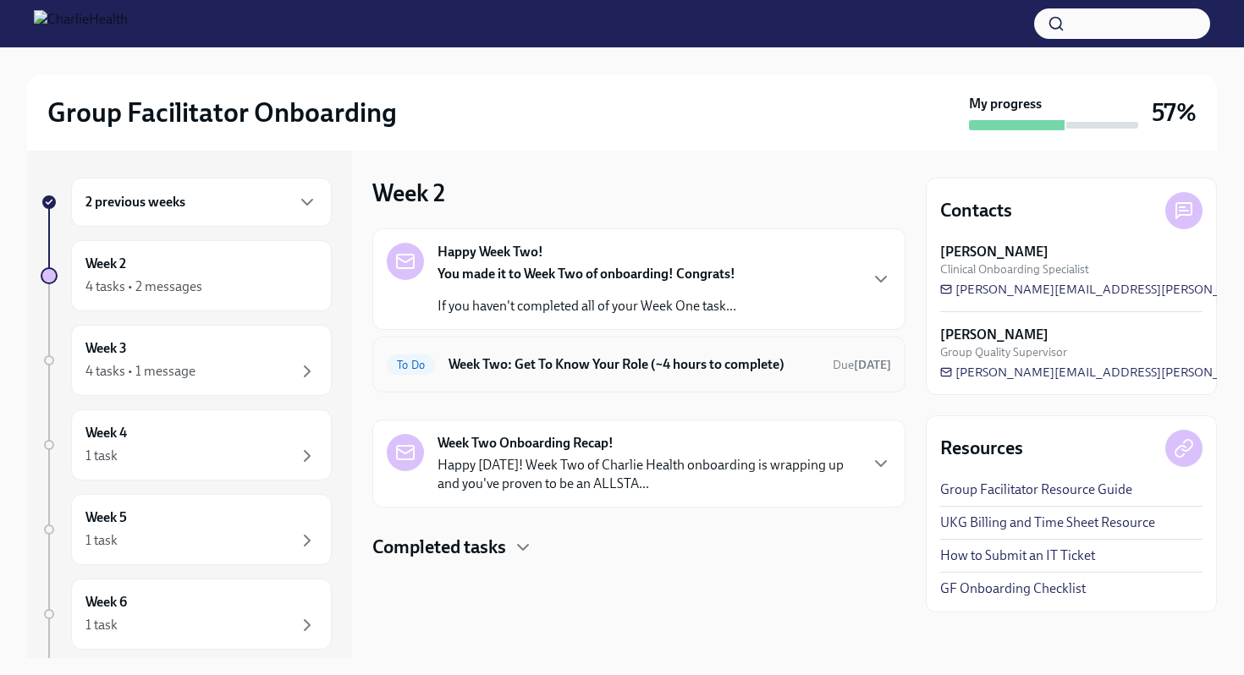
click at [605, 369] on h6 "Week Two: Get To Know Your Role (~4 hours to complete)" at bounding box center [634, 365] width 371 height 19
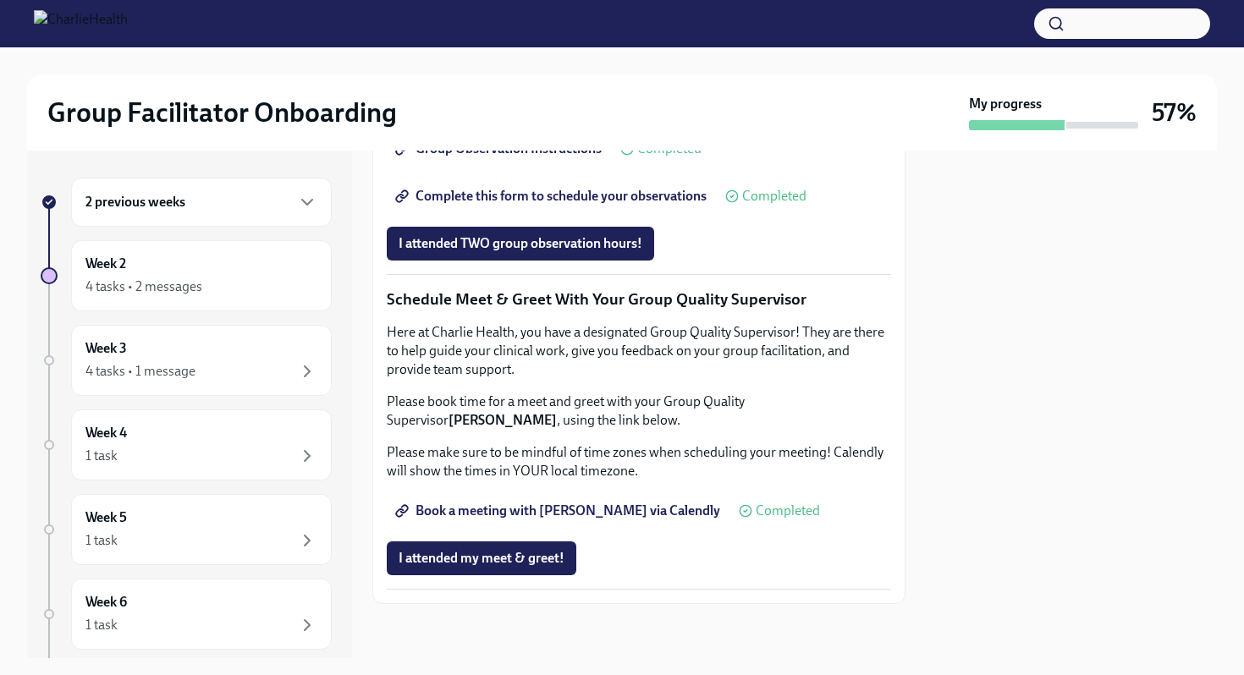
scroll to position [1394, 0]
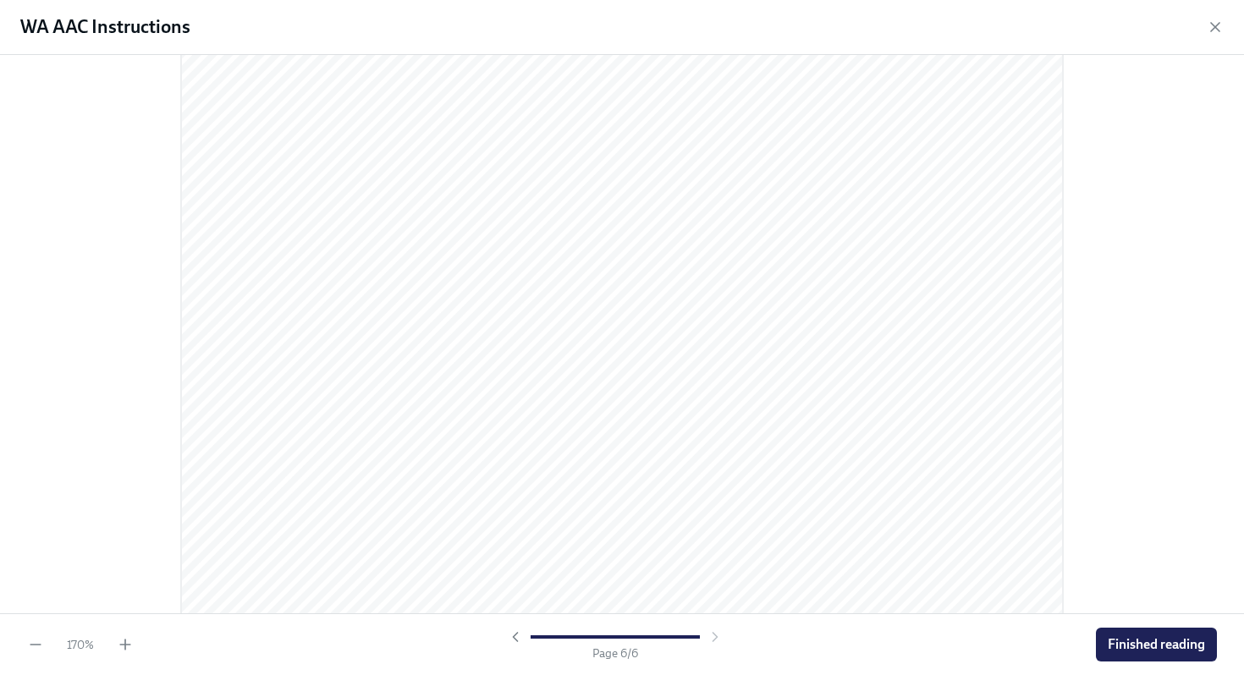
scroll to position [6392, 0]
